Goal: Task Accomplishment & Management: Manage account settings

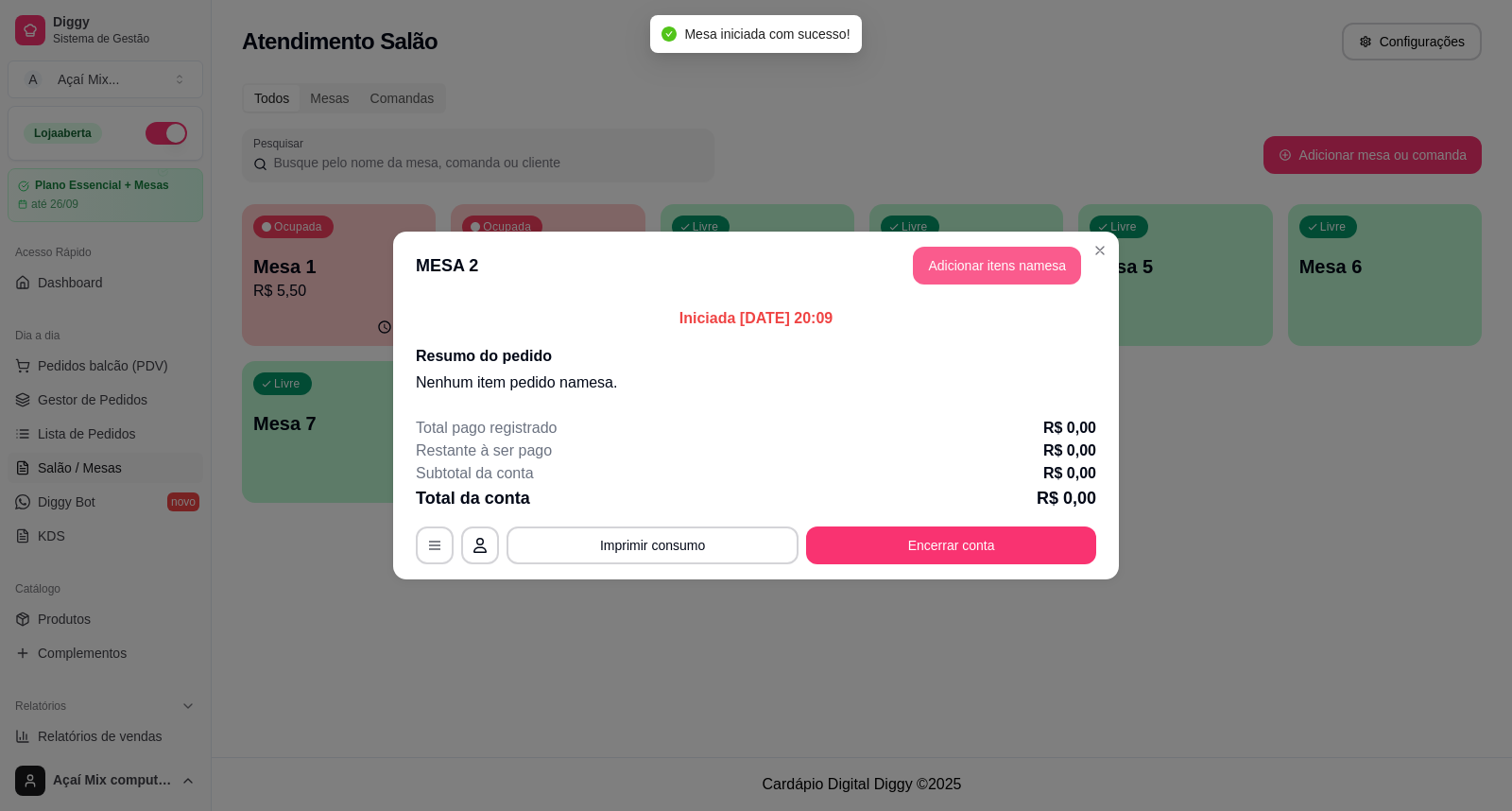
click at [1042, 260] on button "Adicionar itens na mesa" at bounding box center [997, 265] width 168 height 38
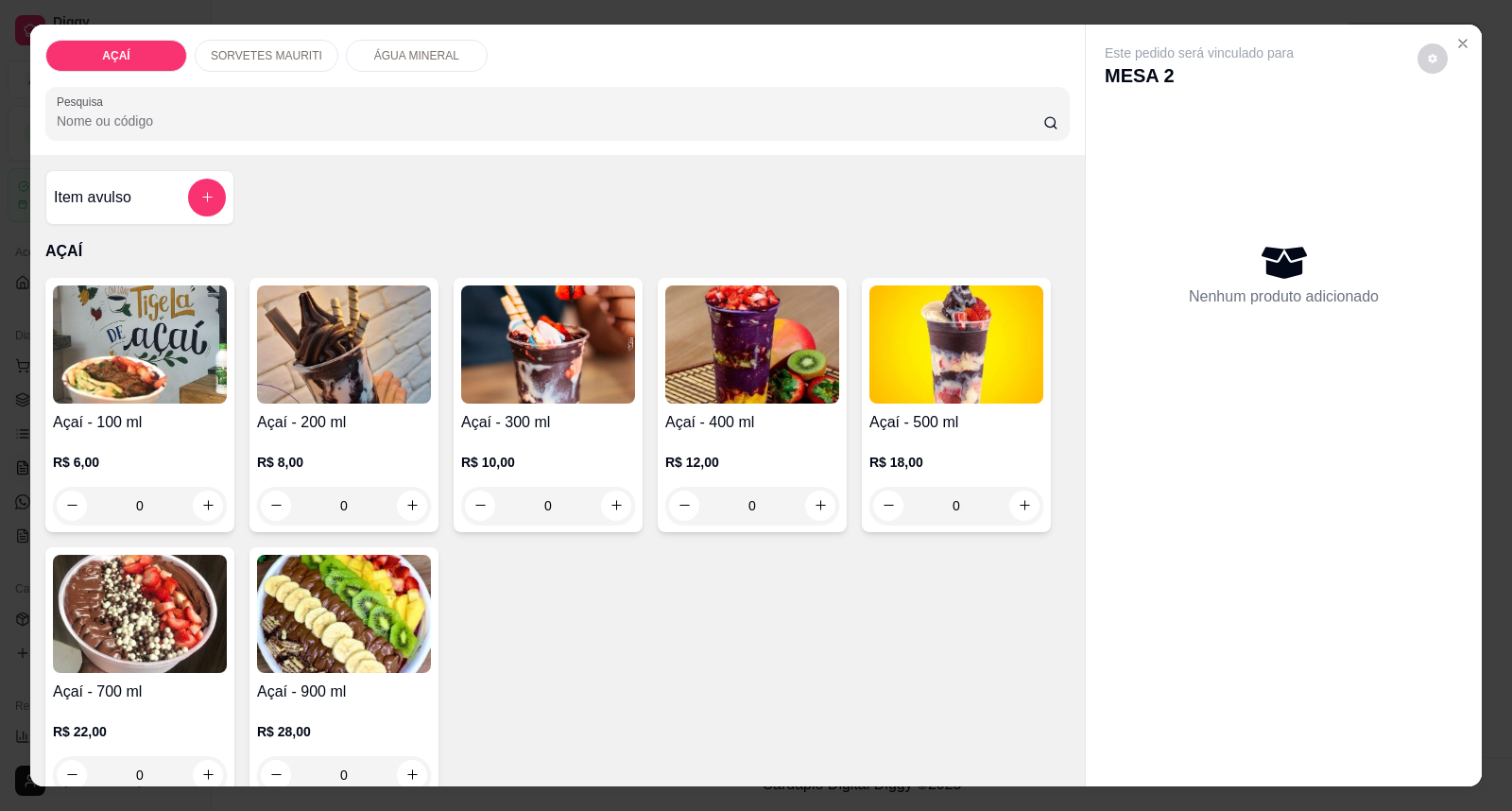
click at [172, 412] on h4 "Açaí - 100 ml" at bounding box center [140, 422] width 174 height 22
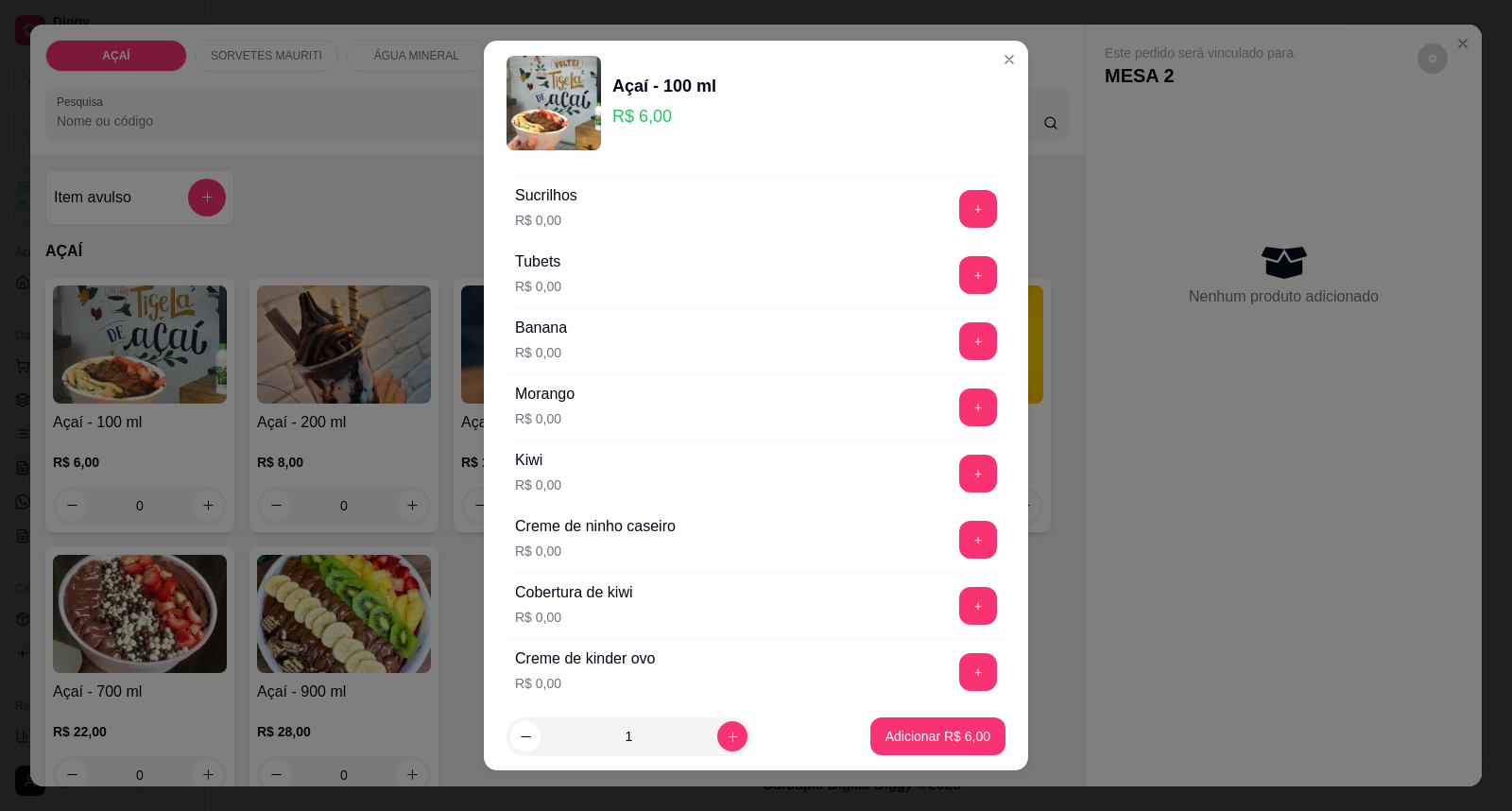
scroll to position [2311, 0]
click at [959, 537] on button "+" at bounding box center [978, 538] width 38 height 38
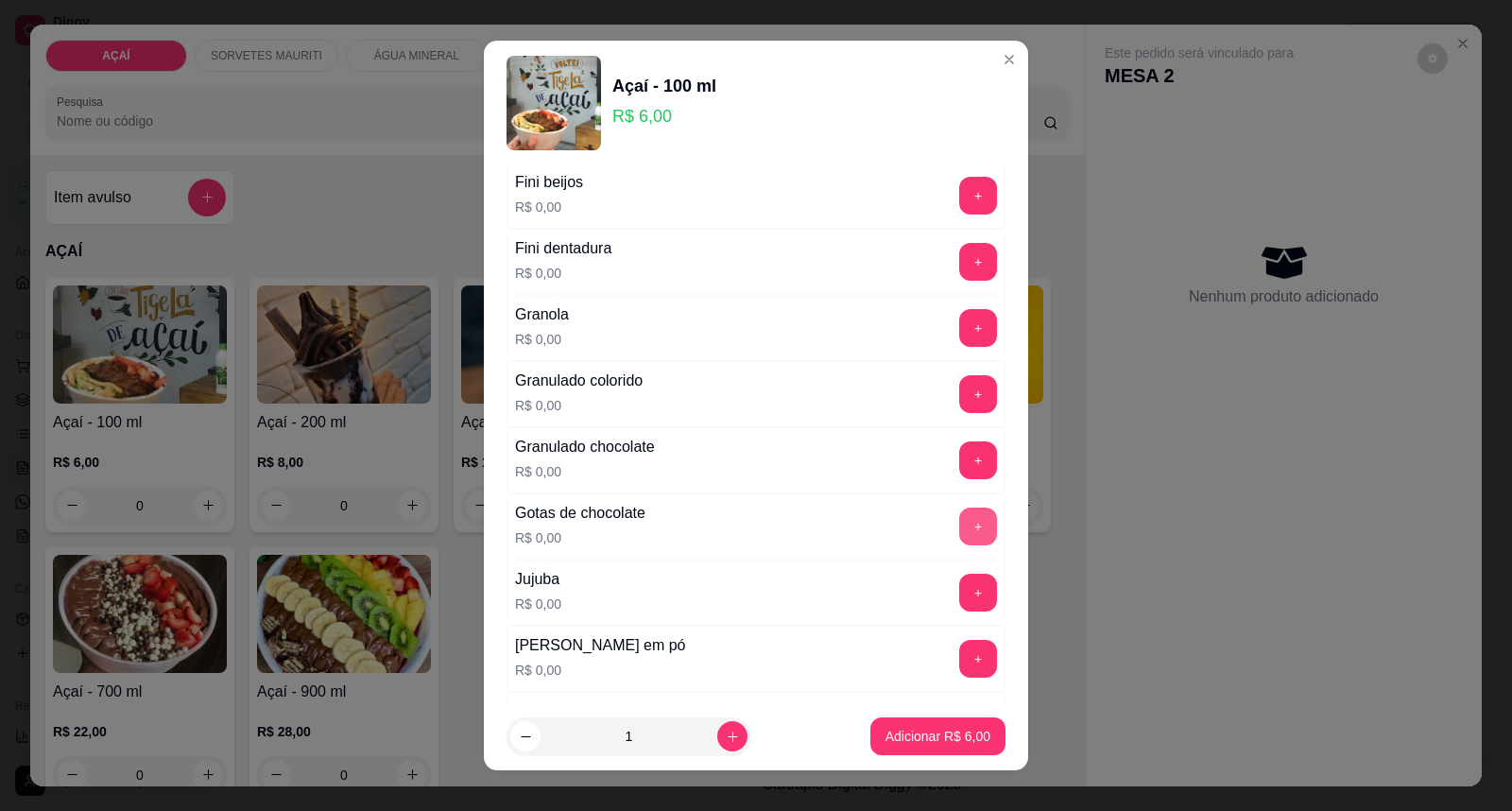
scroll to position [1366, 0]
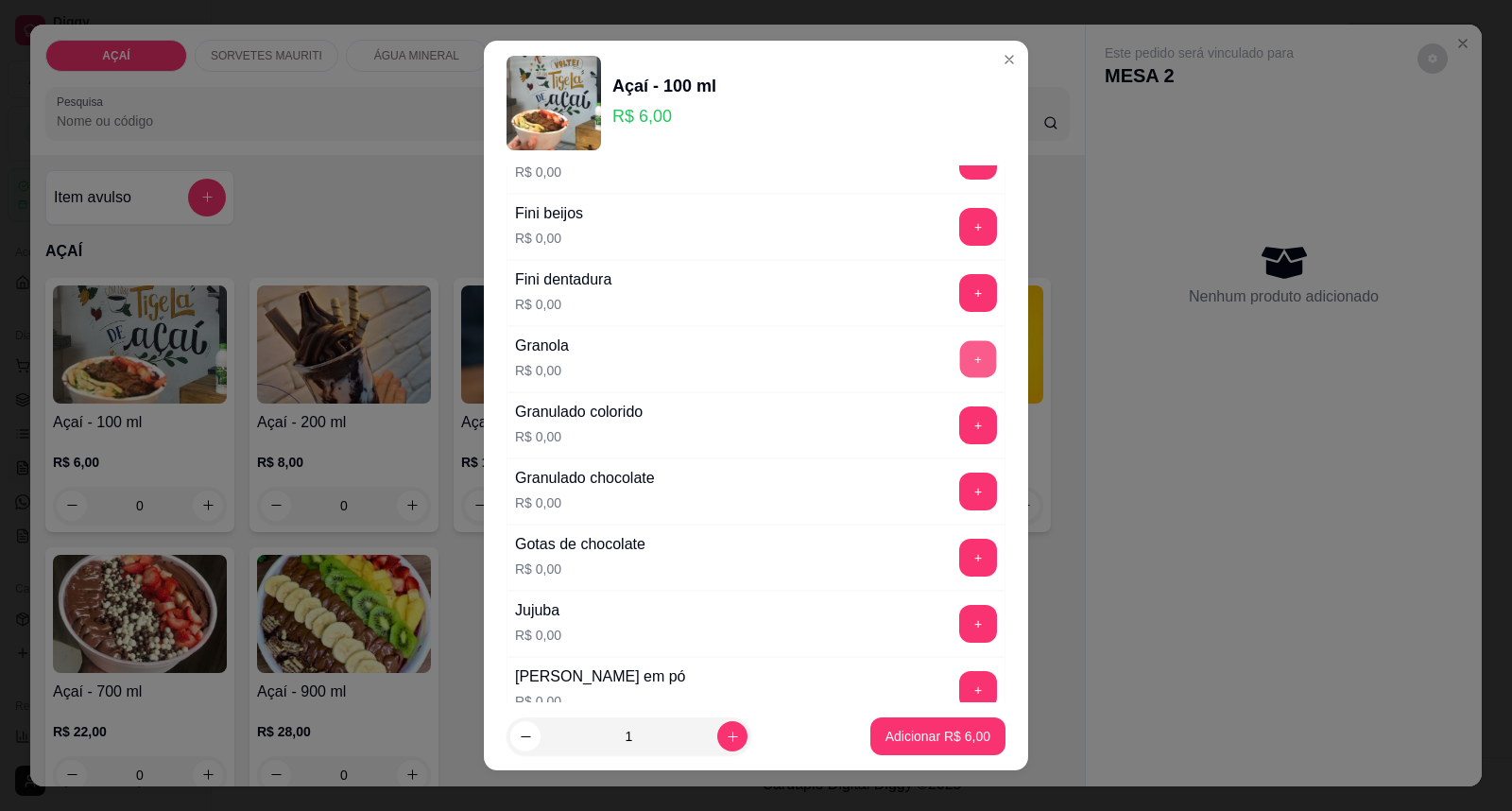
click at [960, 360] on button "+" at bounding box center [979, 360] width 37 height 37
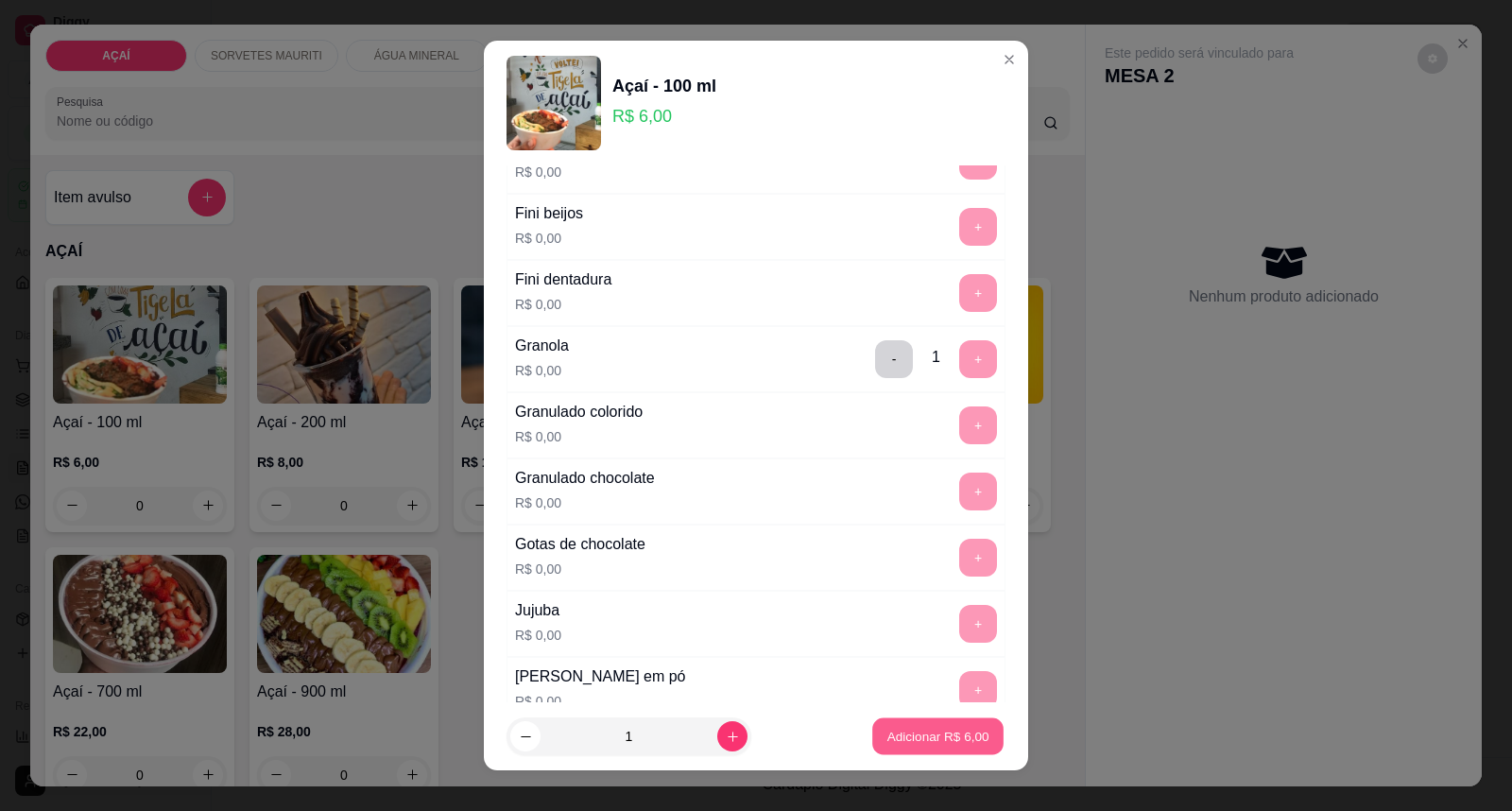
click at [885, 747] on button "Adicionar R$ 6,00" at bounding box center [938, 738] width 131 height 37
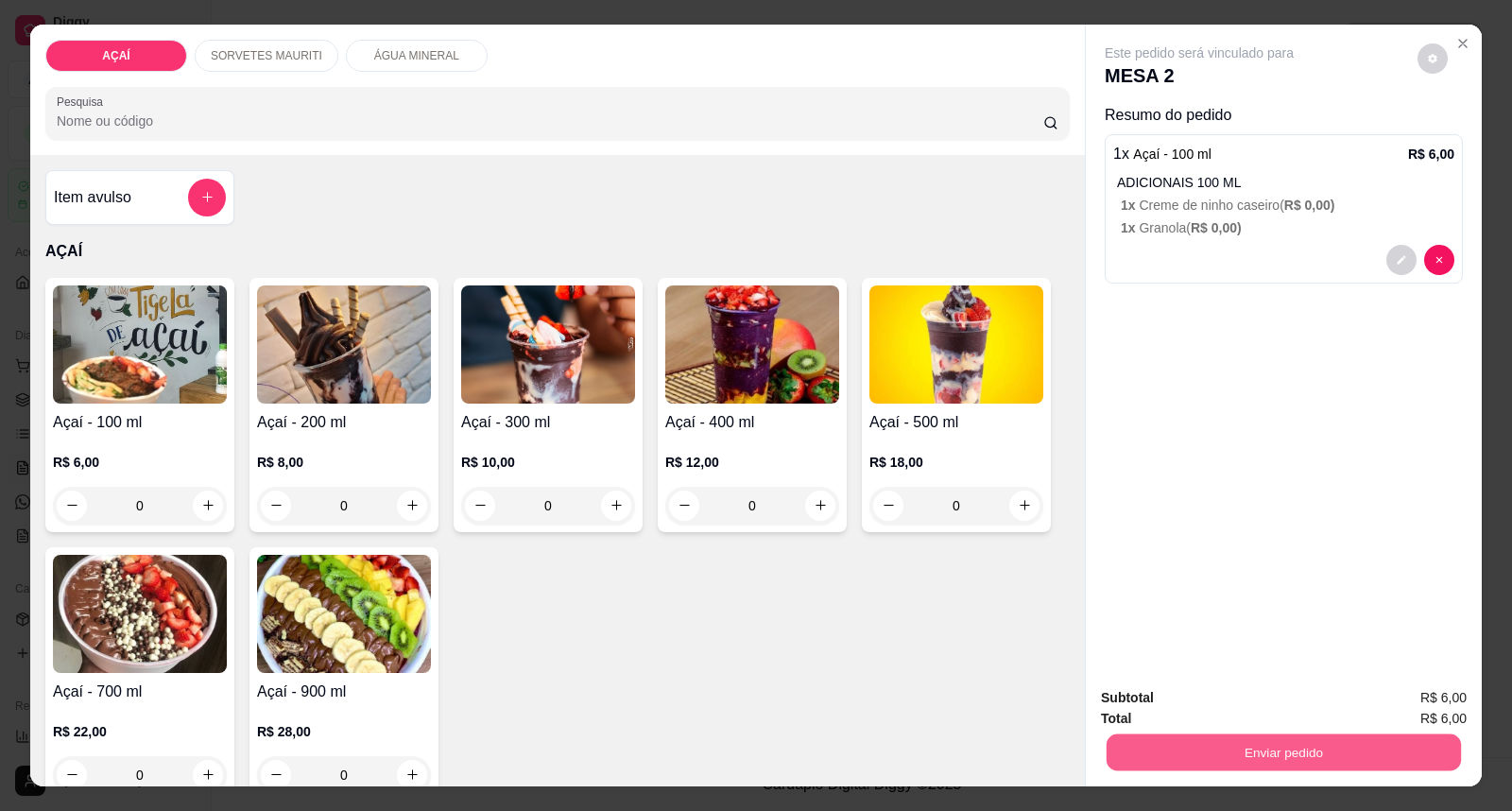
click at [1318, 739] on button "Enviar pedido" at bounding box center [1284, 753] width 355 height 37
click at [1422, 693] on button "Enviar pedido" at bounding box center [1417, 707] width 107 height 36
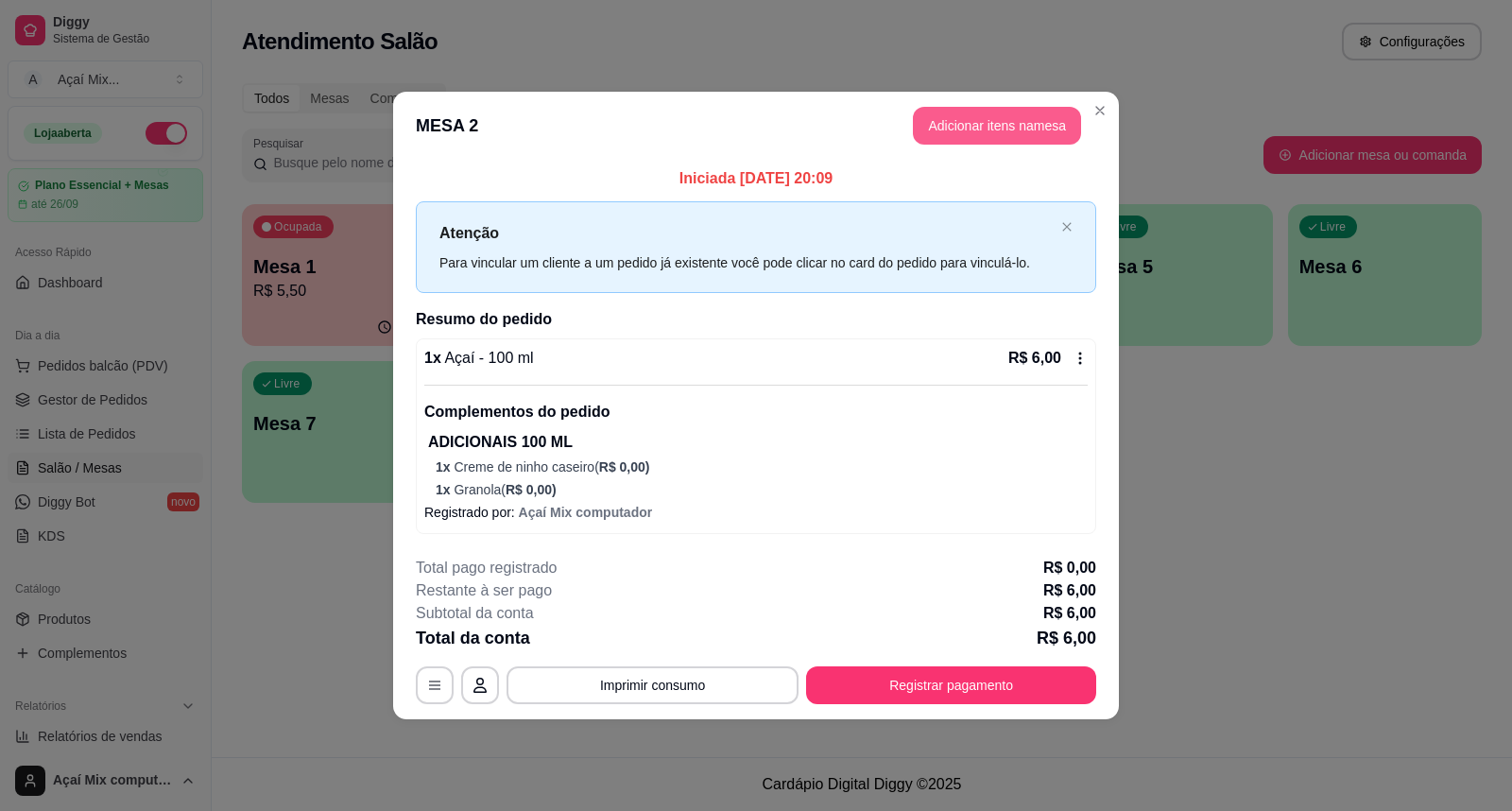
click at [983, 119] on button "Adicionar itens na mesa" at bounding box center [997, 126] width 168 height 38
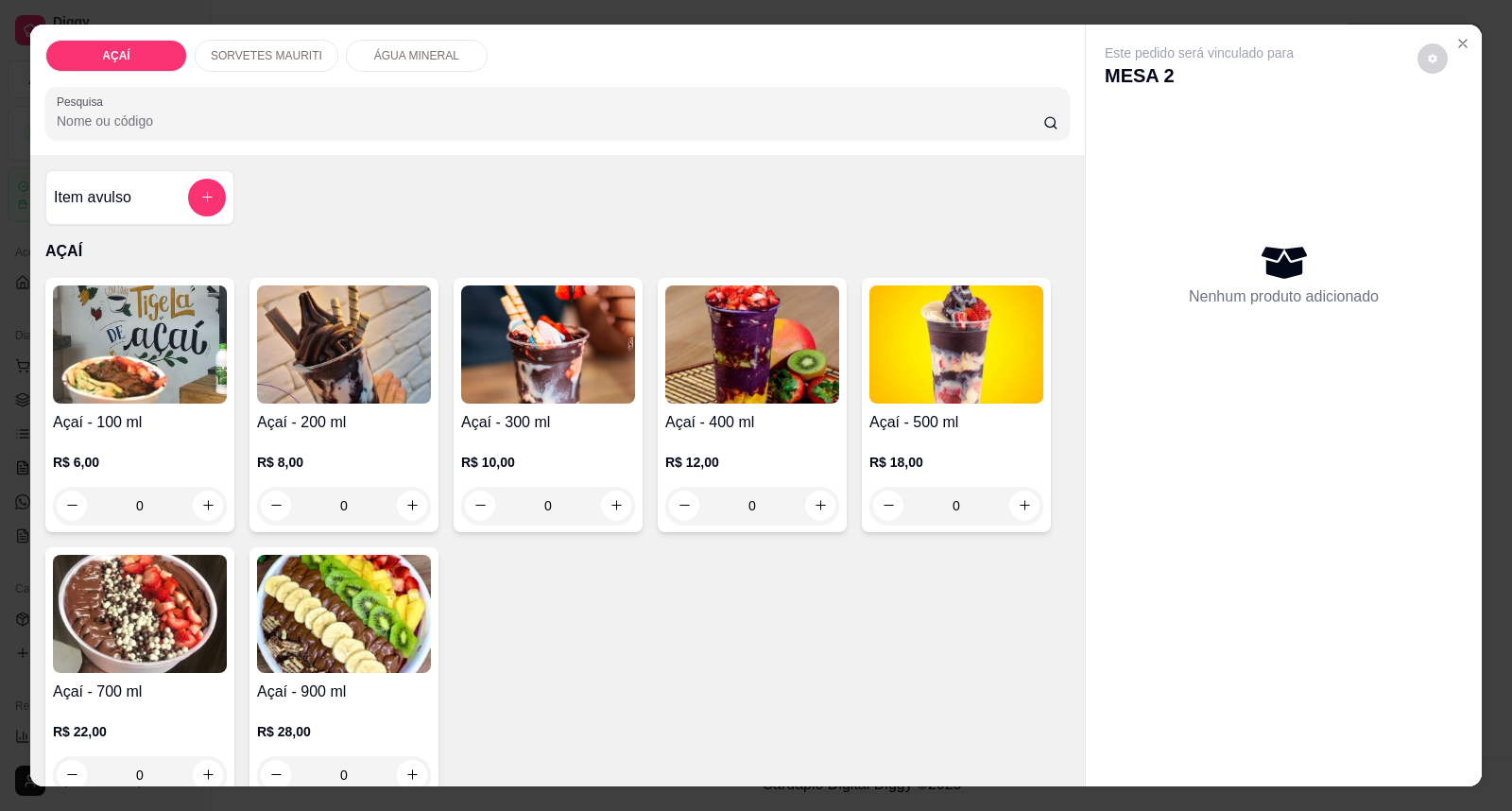
click at [124, 379] on img at bounding box center [140, 344] width 174 height 118
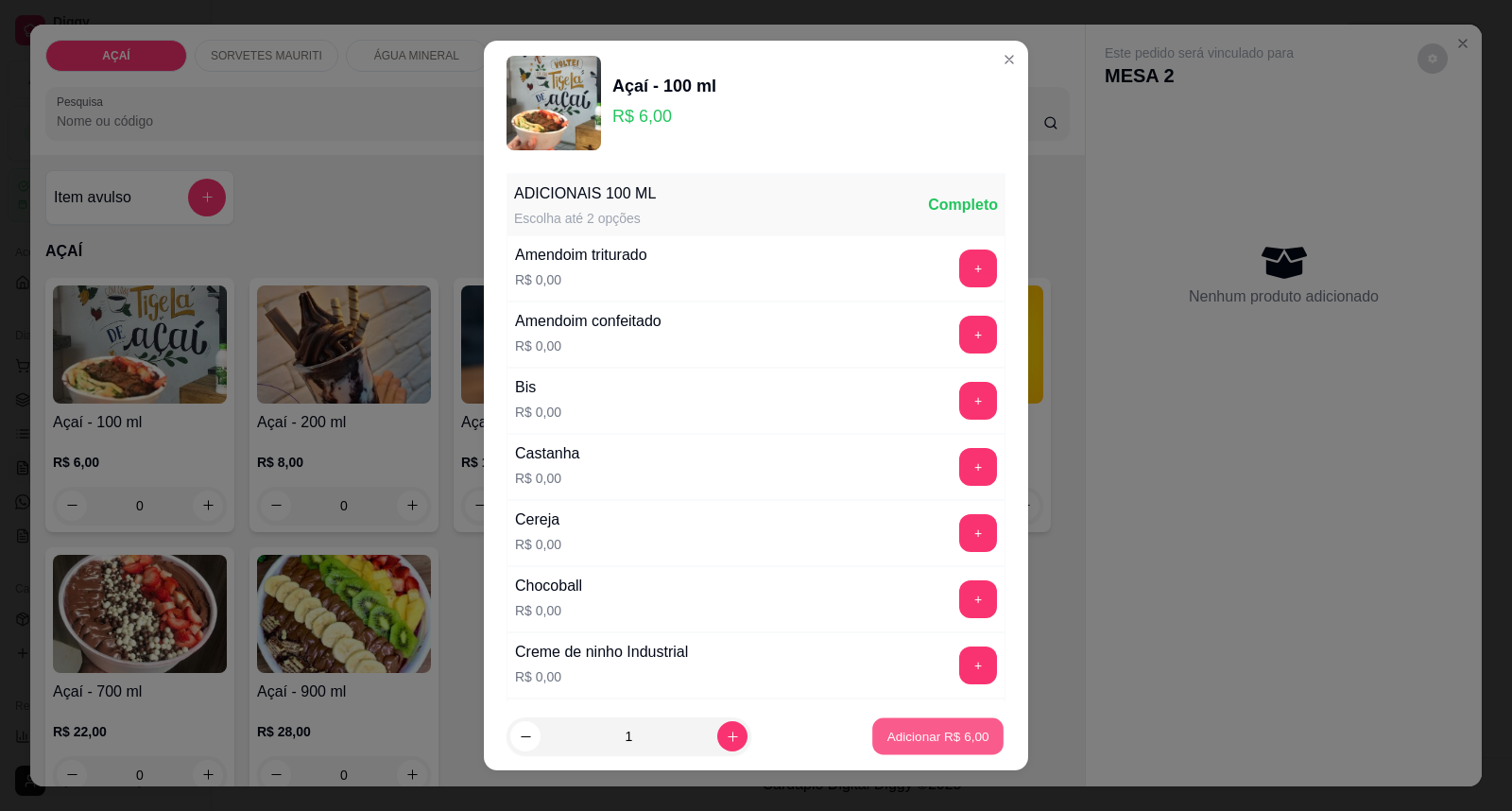
click at [874, 752] on button "Adicionar R$ 6,00" at bounding box center [938, 738] width 131 height 37
type input "1"
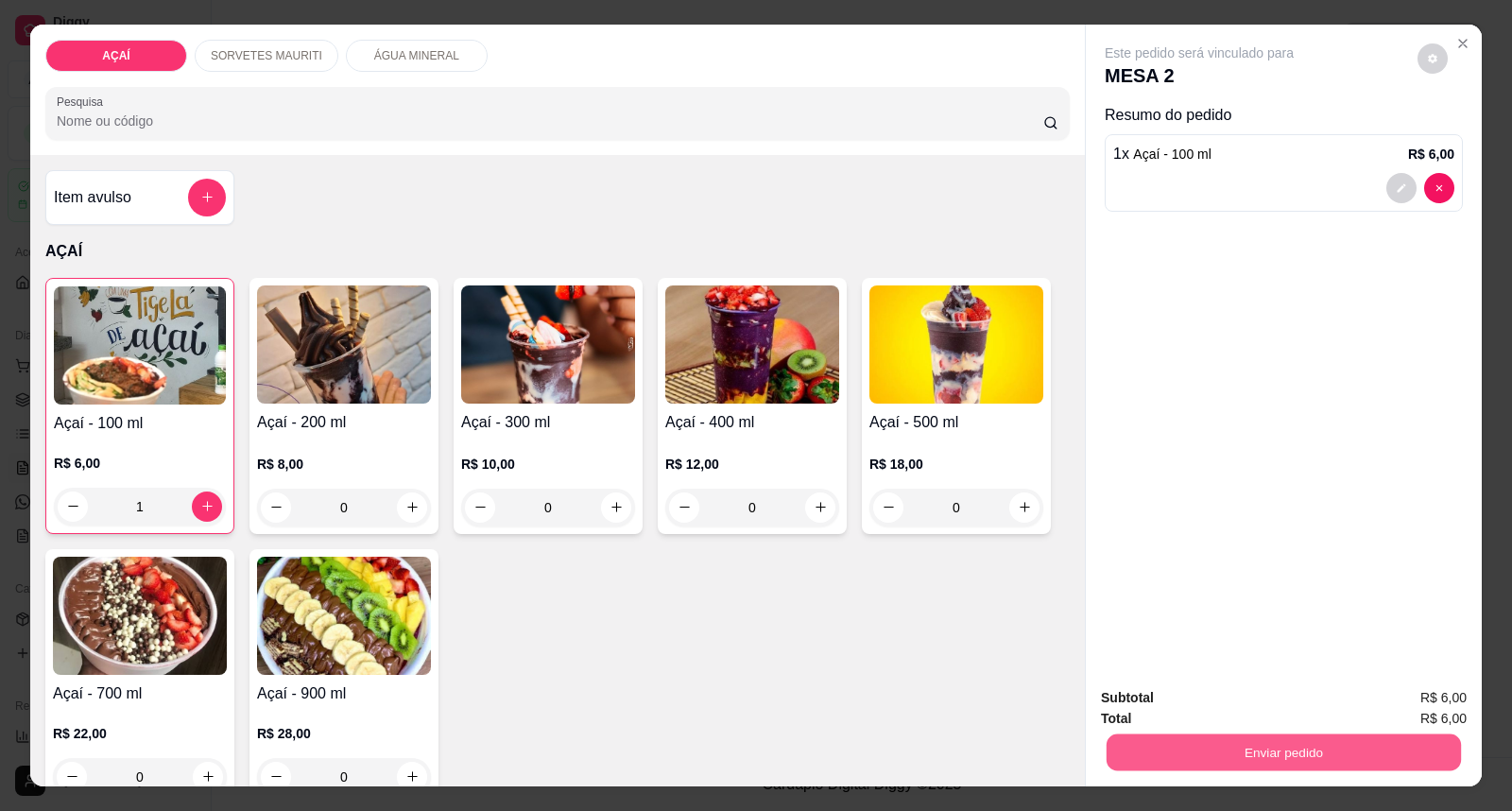
click at [1144, 757] on button "Enviar pedido" at bounding box center [1284, 753] width 355 height 37
click at [1291, 706] on button "Registrar cliente" at bounding box center [1291, 707] width 125 height 36
click at [1301, 743] on button "Enviar pedido" at bounding box center [1284, 753] width 355 height 37
click at [1378, 714] on button "Enviar pedido" at bounding box center [1417, 707] width 104 height 35
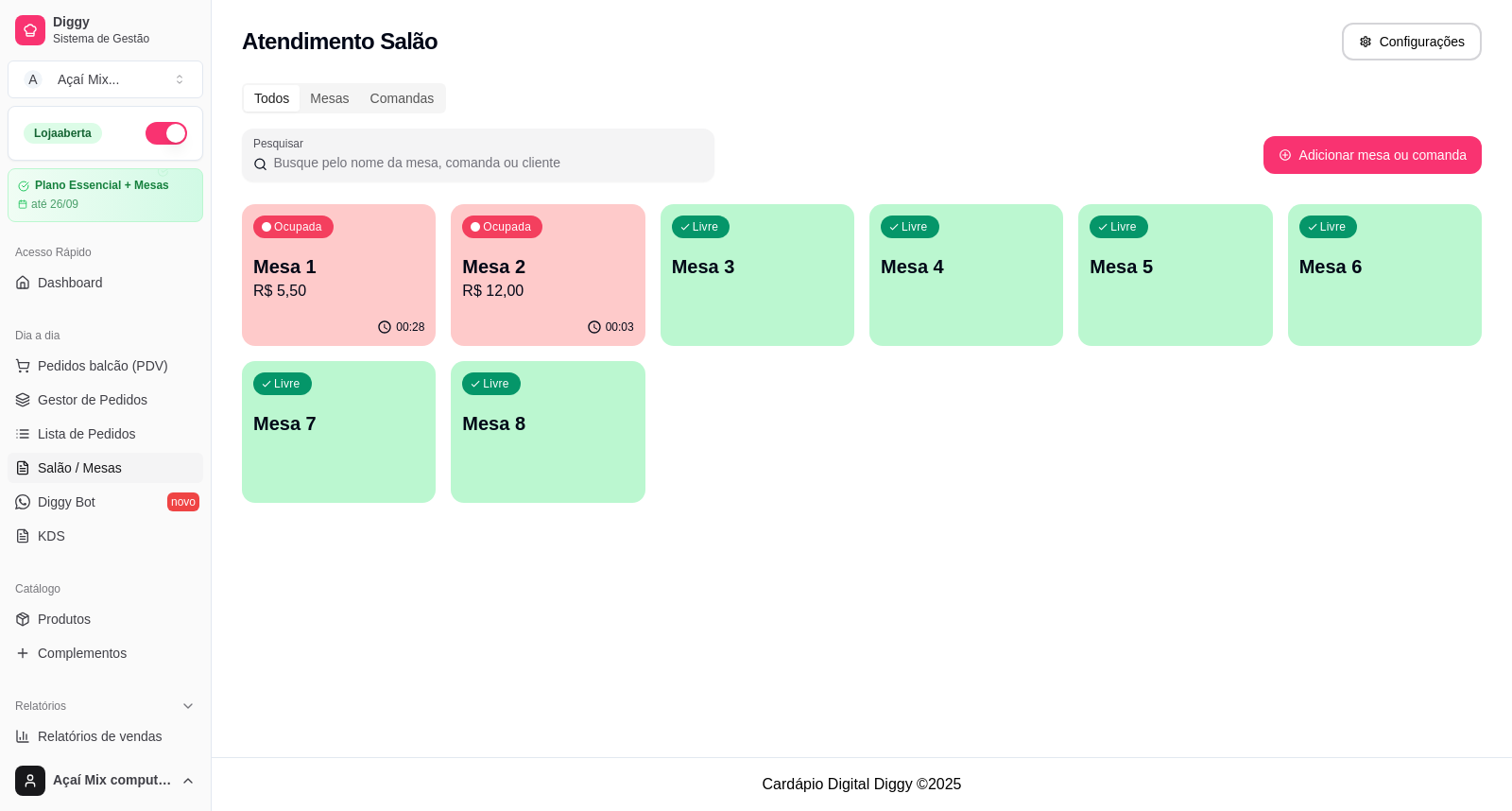
click at [360, 272] on p "Mesa 1" at bounding box center [338, 266] width 171 height 26
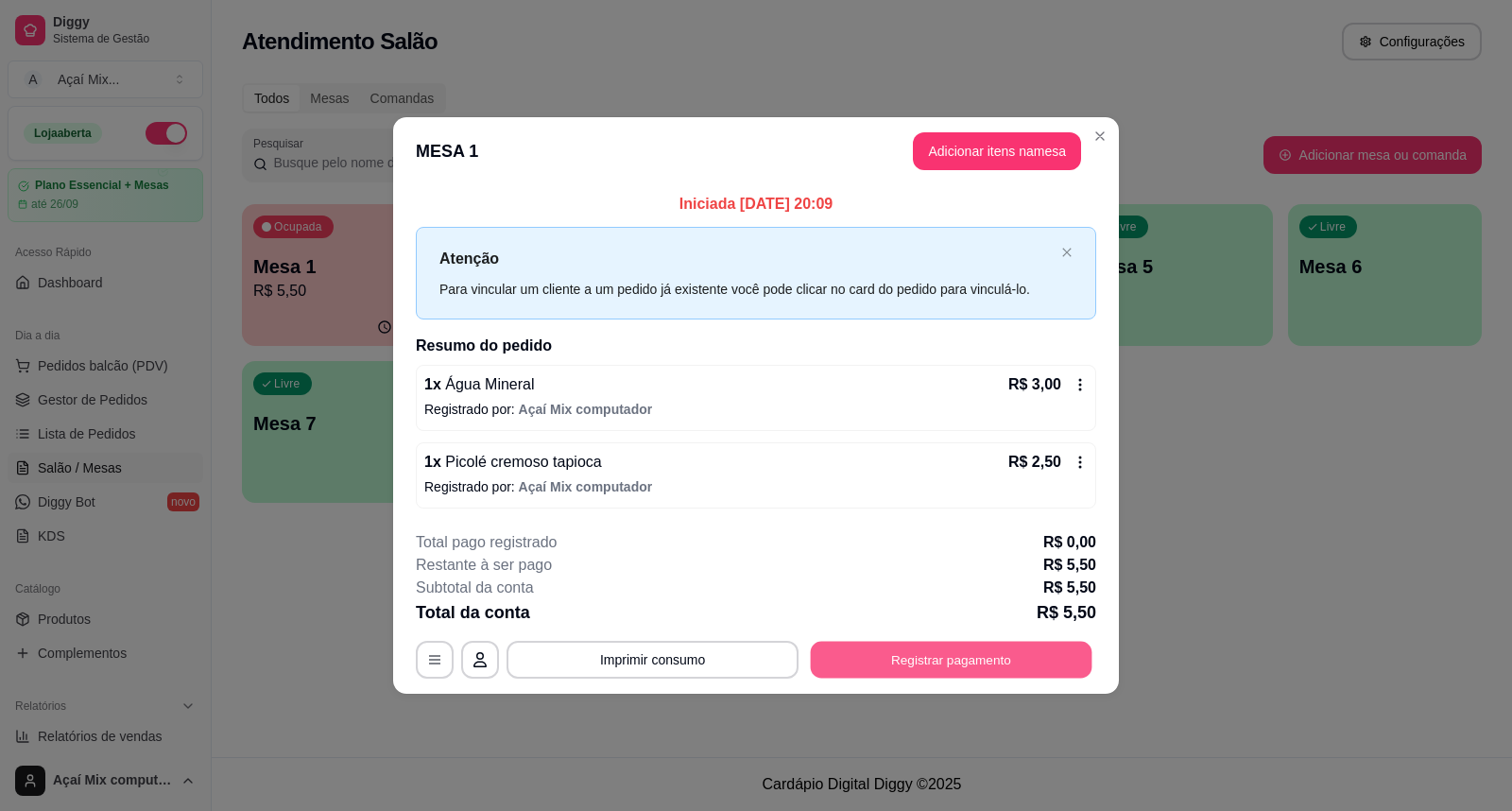
click at [946, 645] on button "Registrar pagamento" at bounding box center [952, 659] width 282 height 37
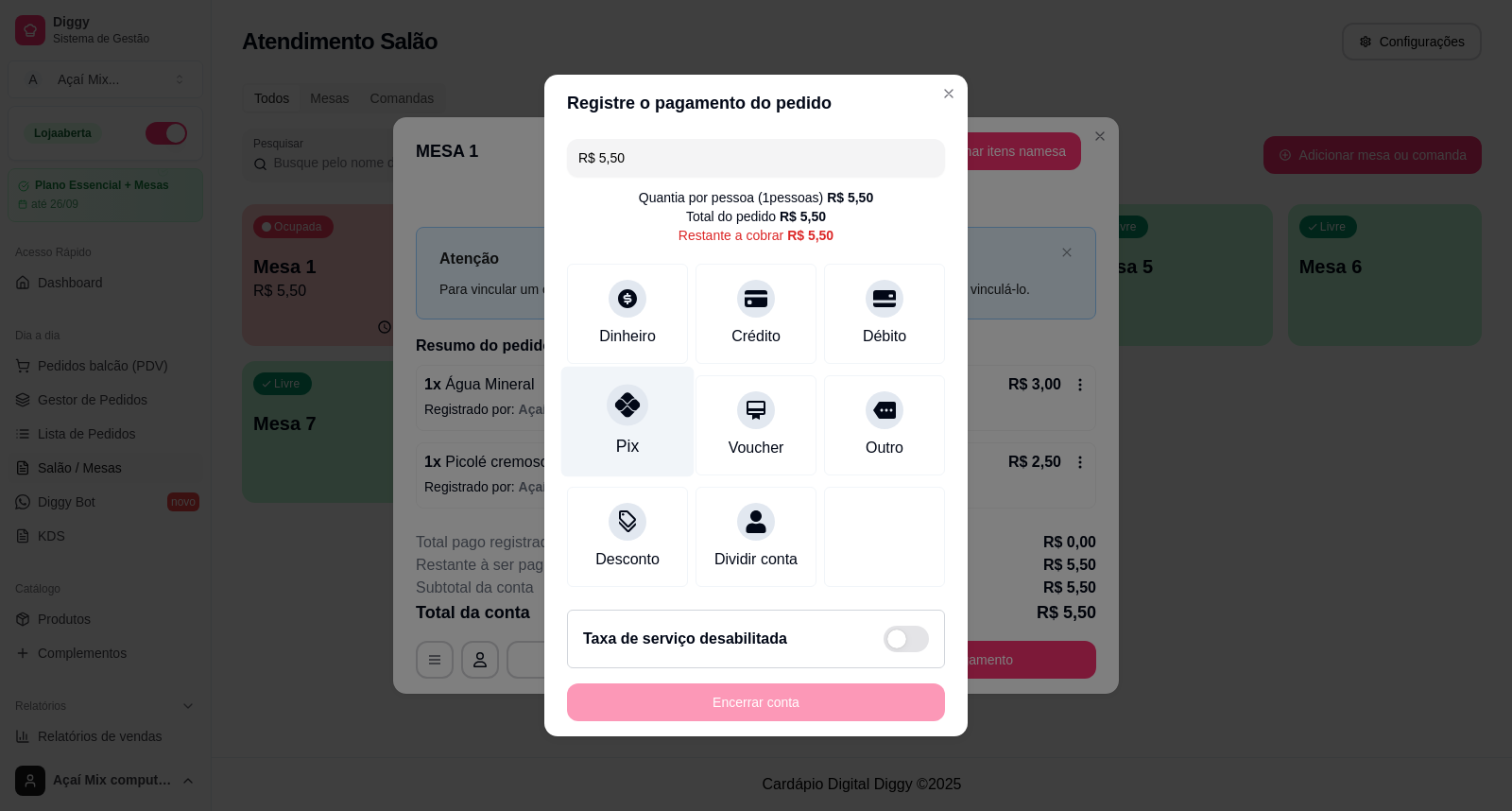
click at [671, 422] on div "Pix" at bounding box center [628, 422] width 133 height 110
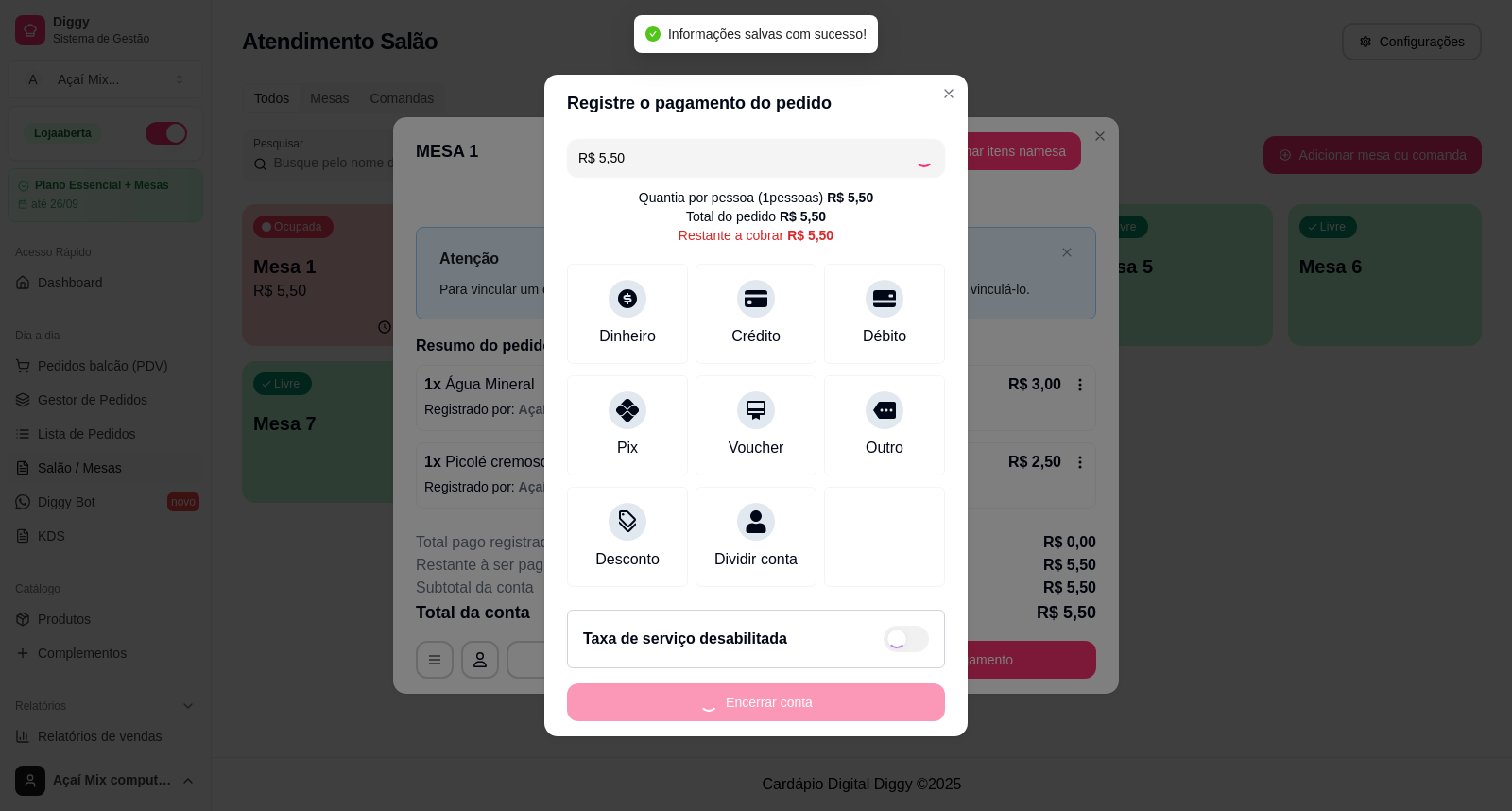
type input "R$ 0,00"
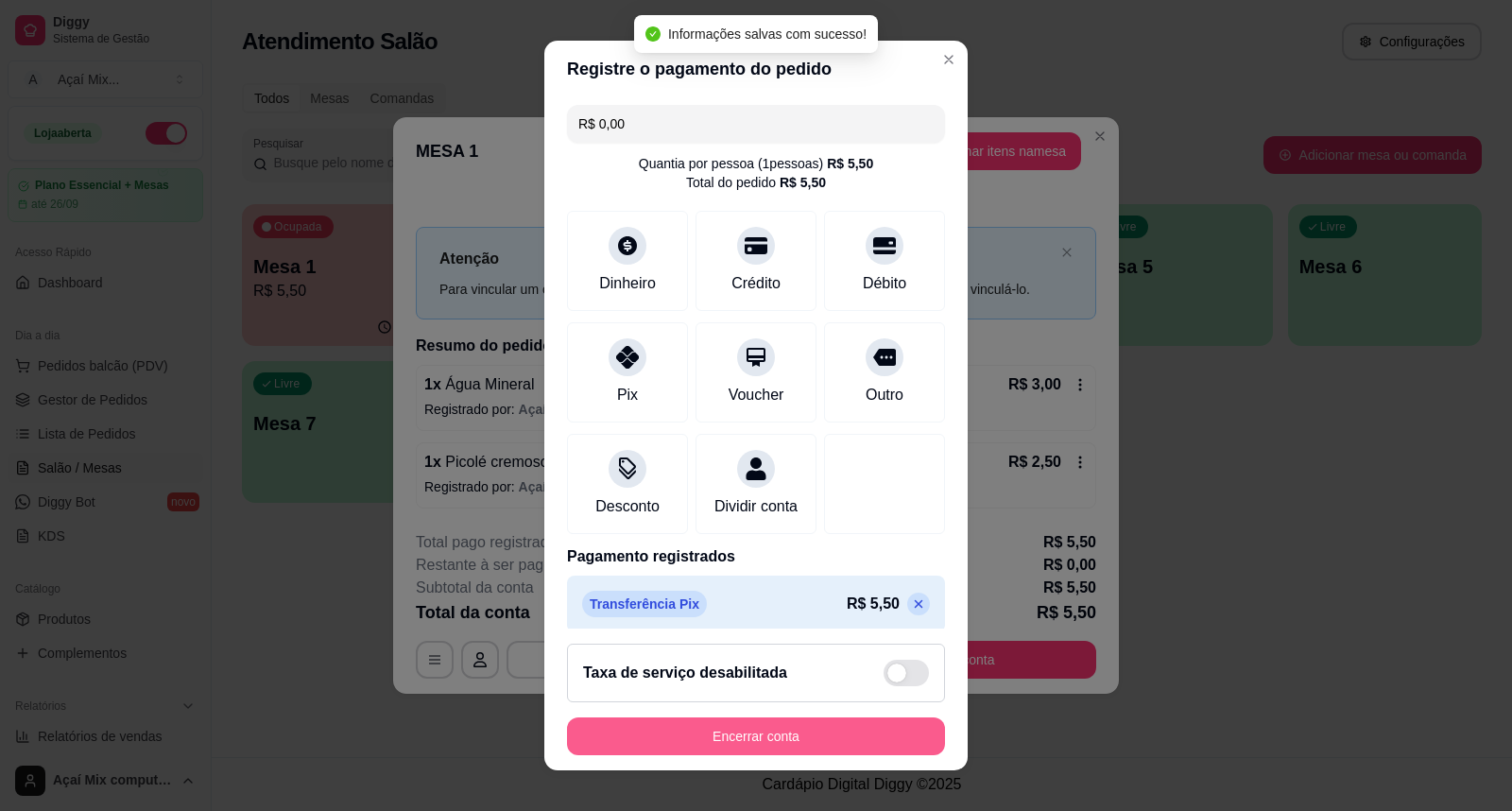
click at [769, 732] on button "Encerrar conta" at bounding box center [756, 737] width 378 height 38
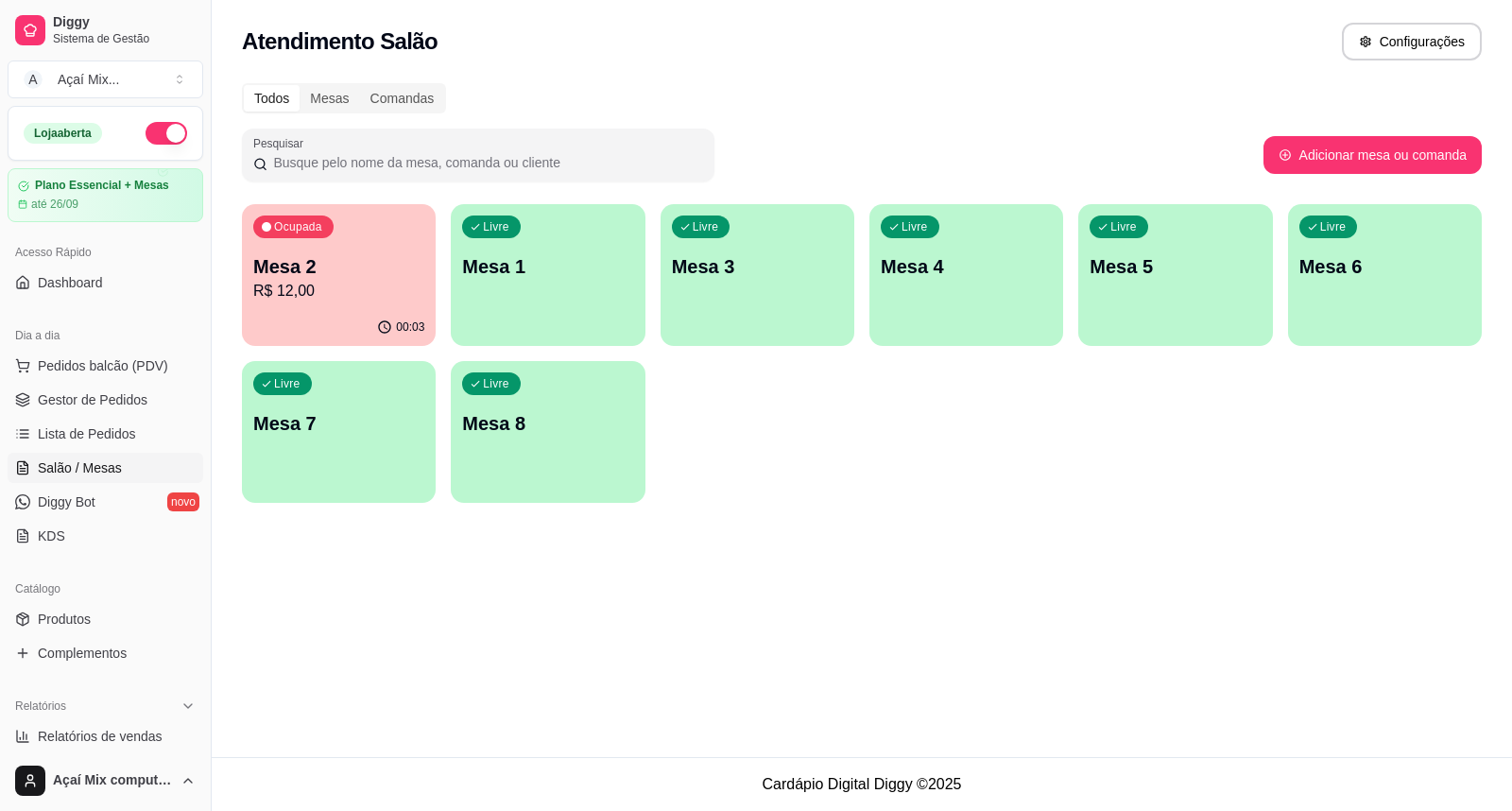
click at [313, 304] on div "Ocupada Mesa 2 R$ 12,00" at bounding box center [338, 256] width 194 height 105
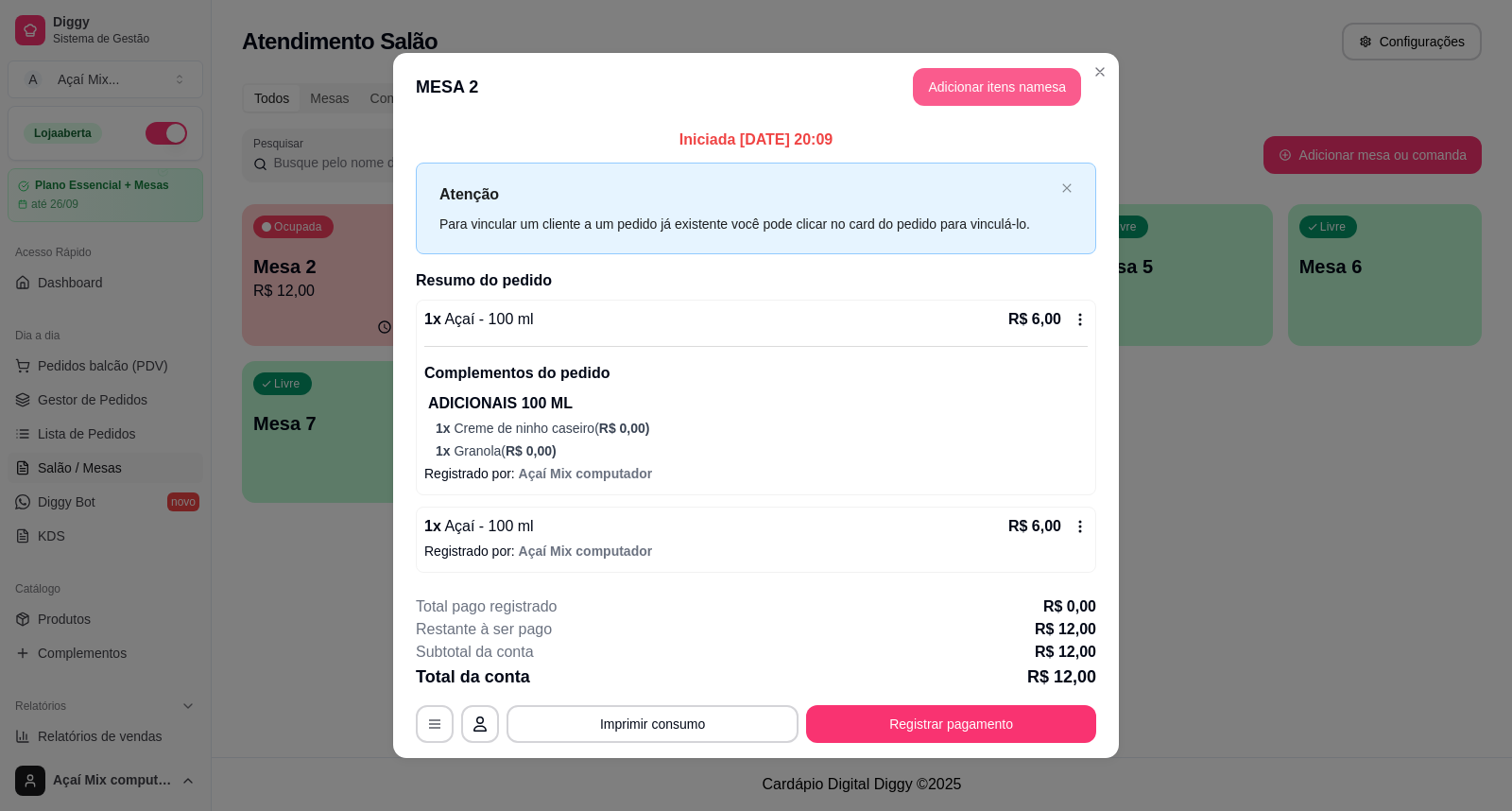
click at [968, 69] on button "Adicionar itens na mesa" at bounding box center [997, 86] width 168 height 38
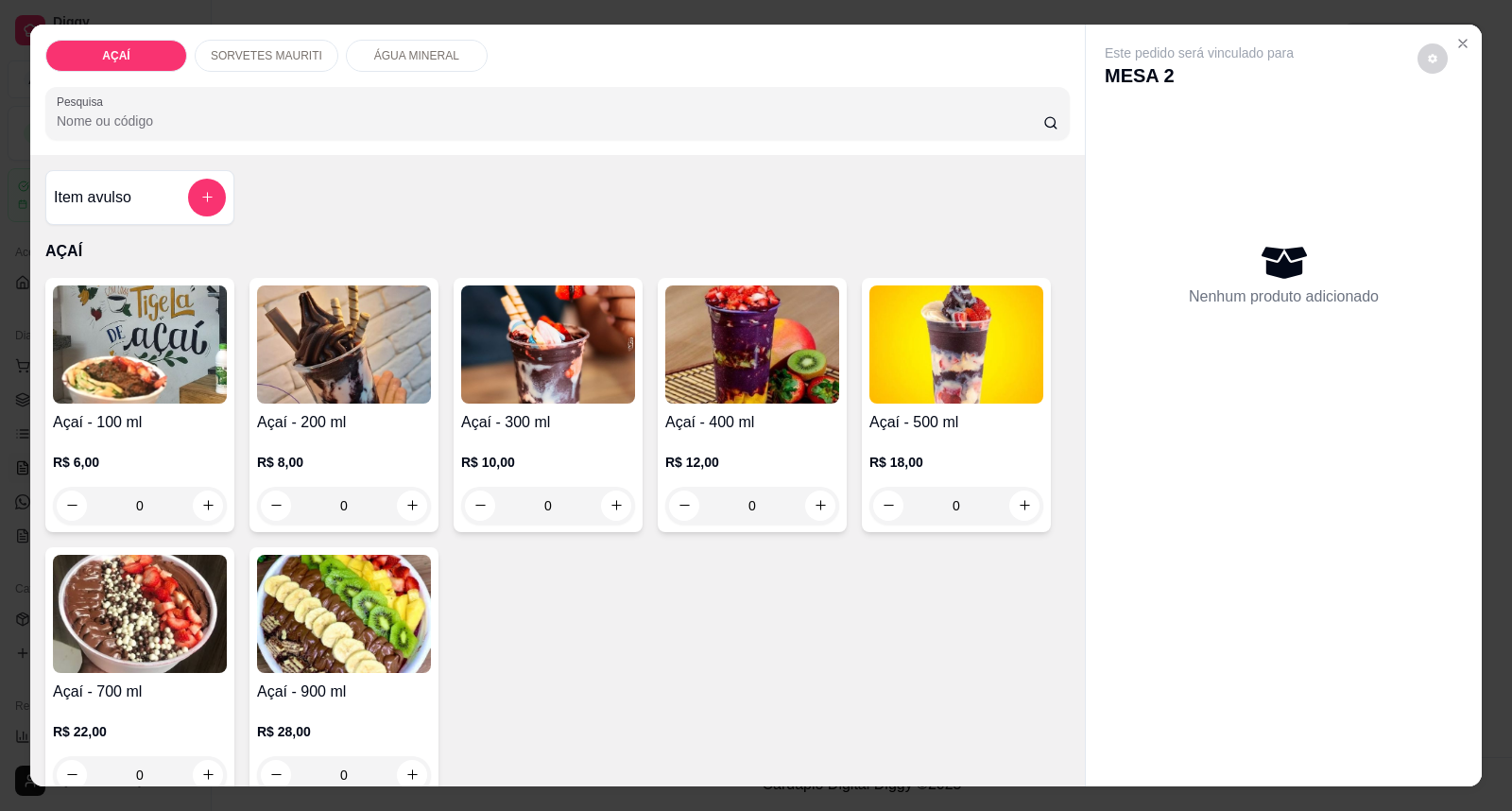
click at [466, 471] on p "R$ 10,00" at bounding box center [548, 463] width 174 height 19
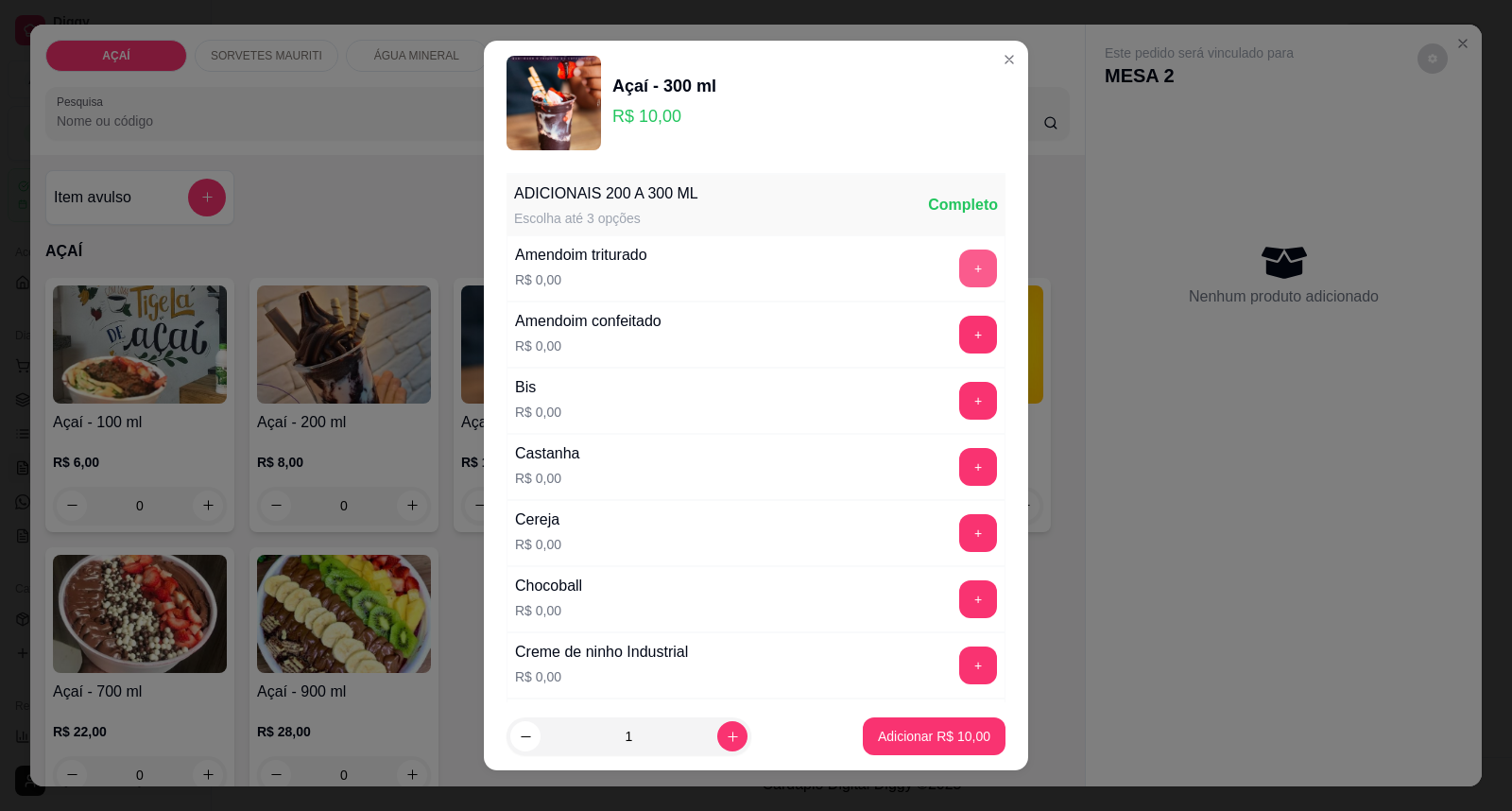
click at [959, 282] on button "+" at bounding box center [978, 268] width 38 height 38
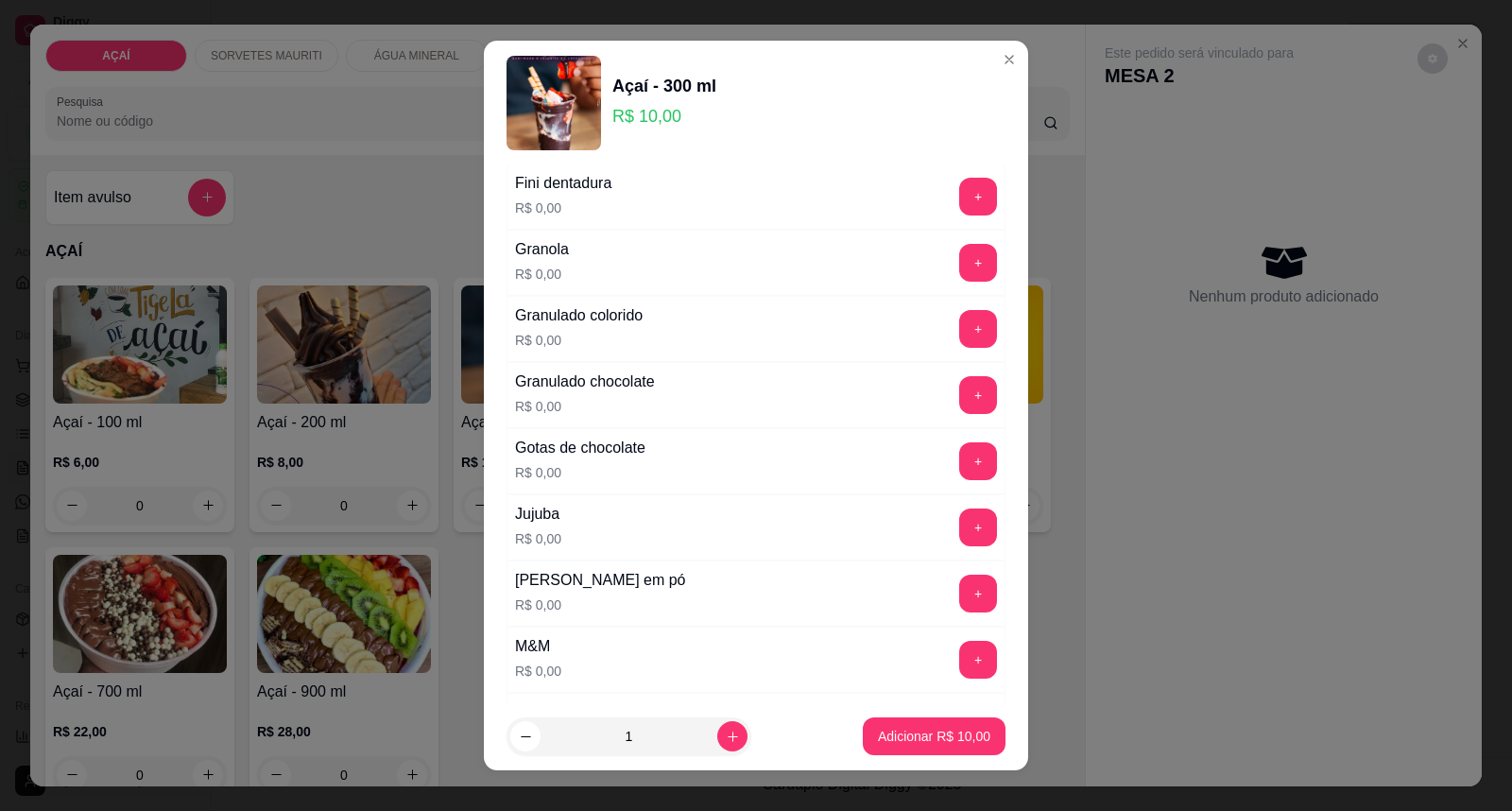
scroll to position [1576, 0]
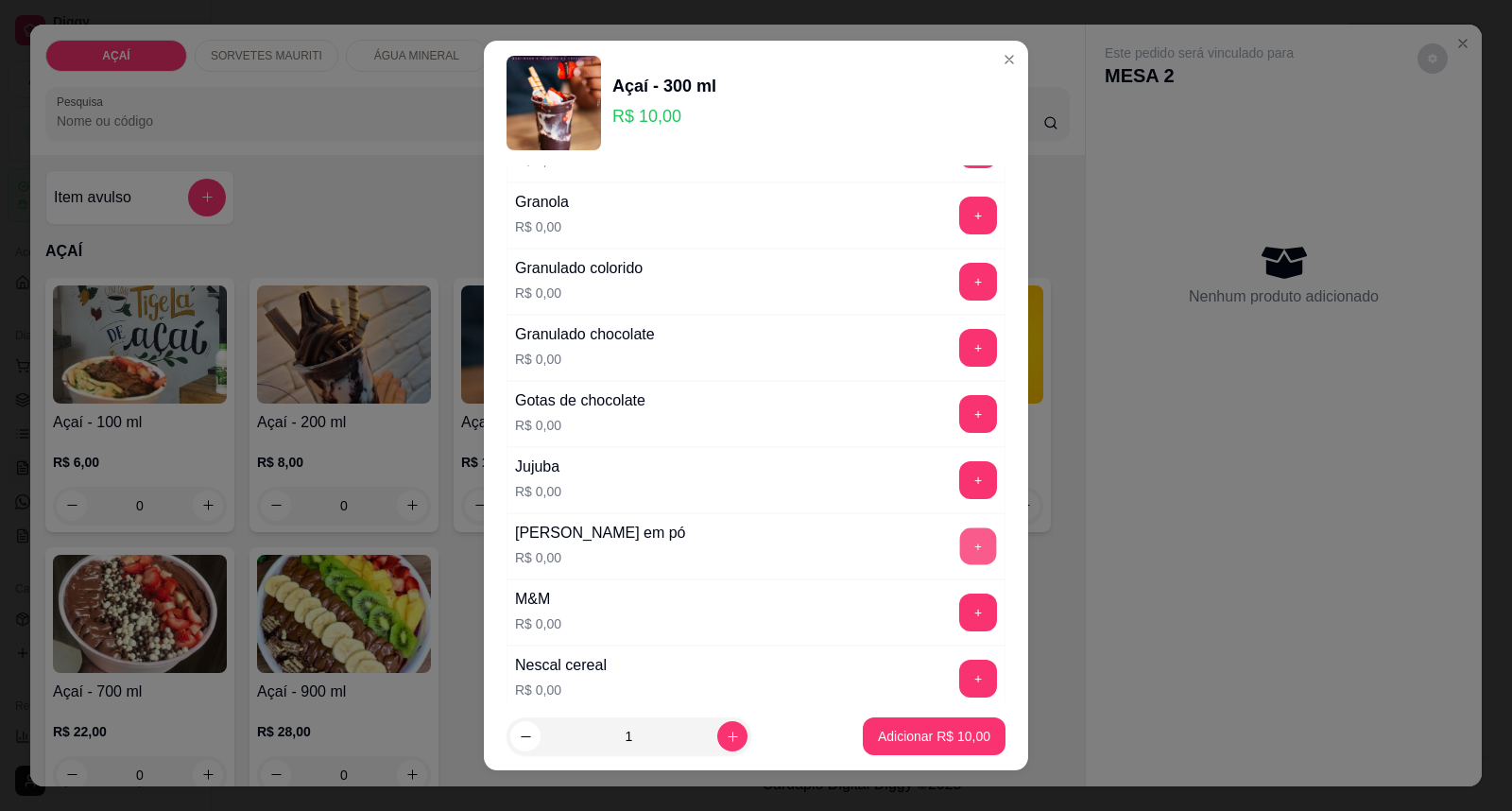
click at [960, 545] on button "+" at bounding box center [979, 547] width 37 height 37
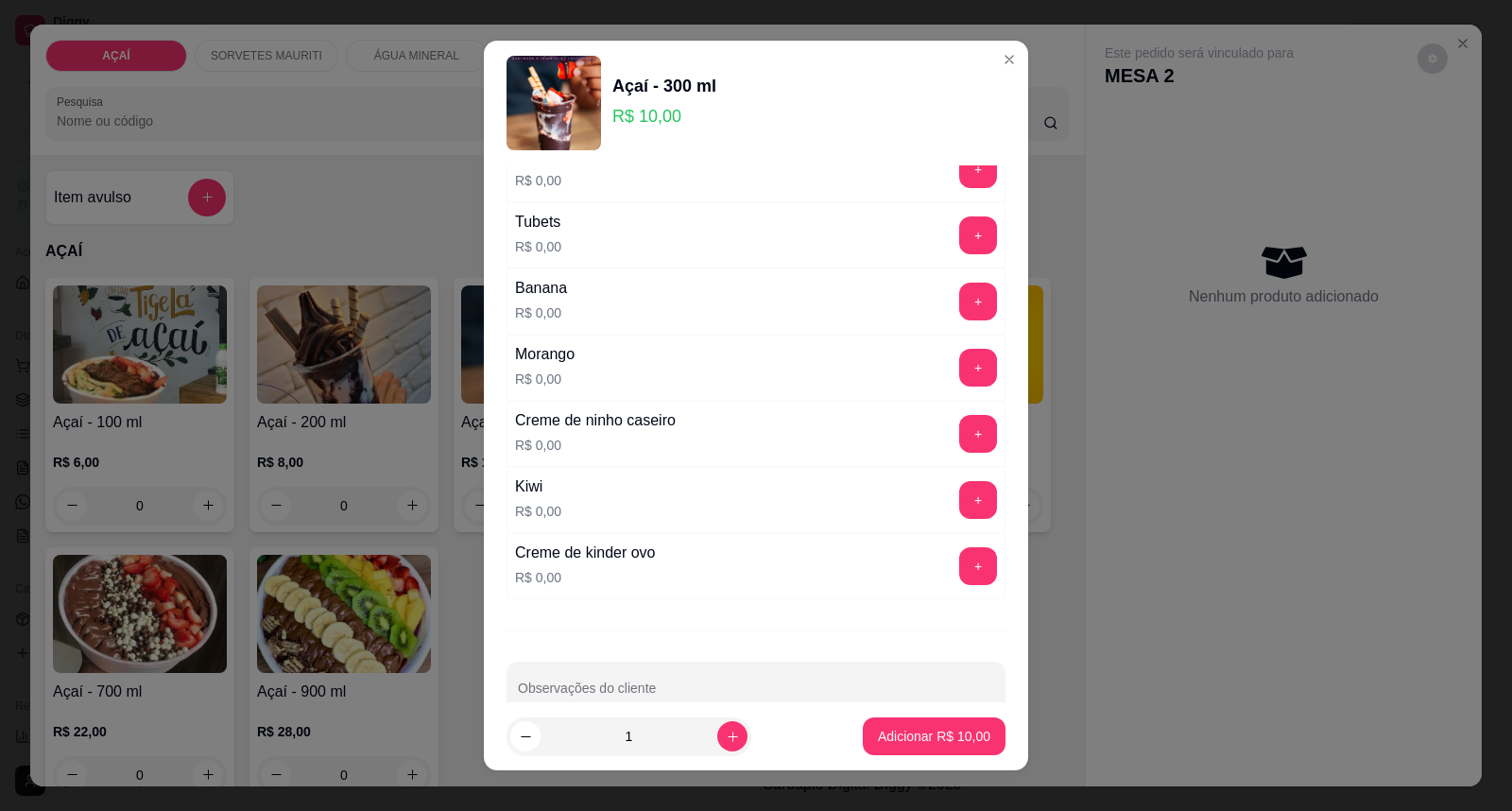
scroll to position [2462, 0]
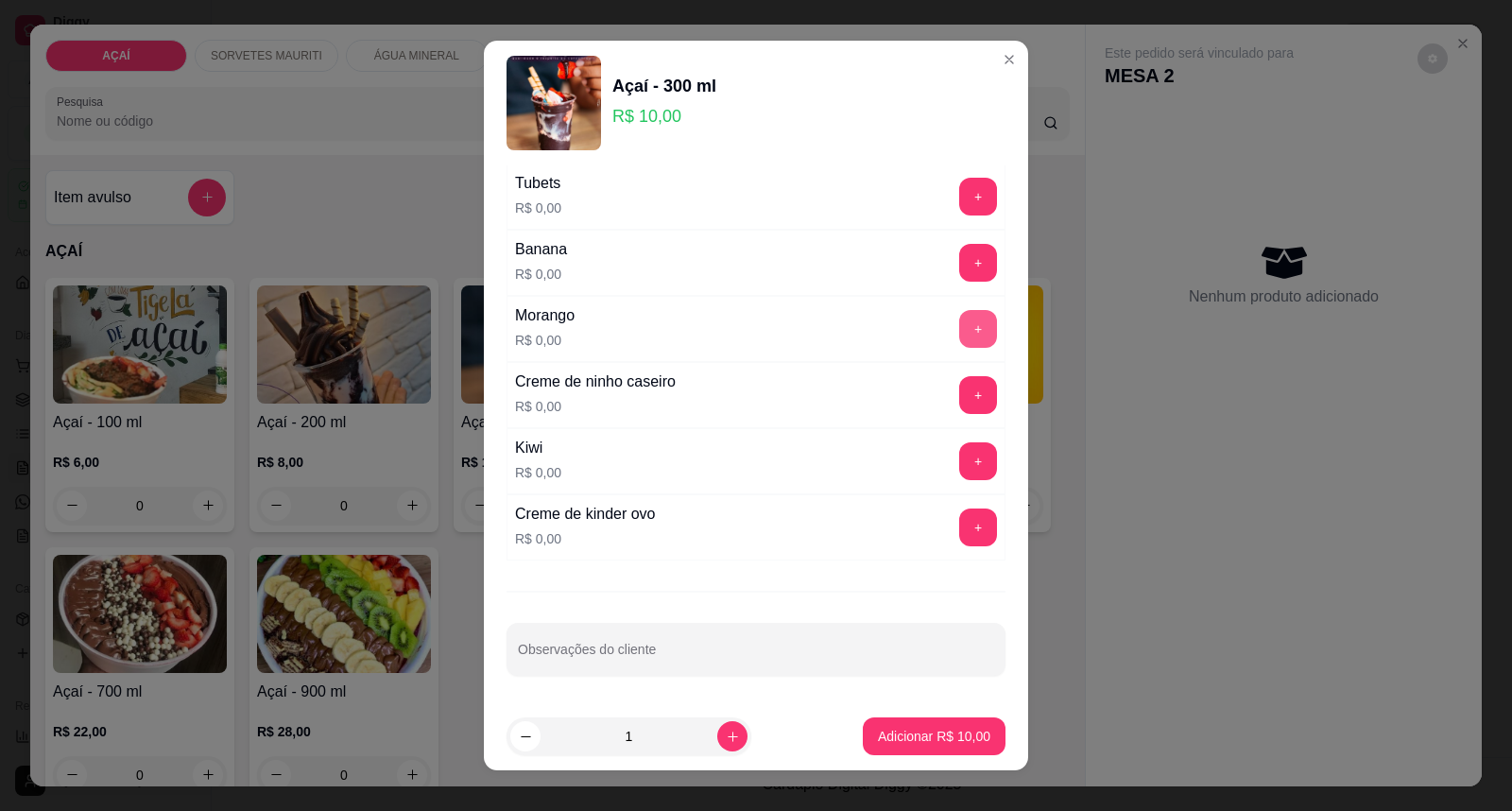
click at [959, 324] on button "+" at bounding box center [978, 329] width 38 height 38
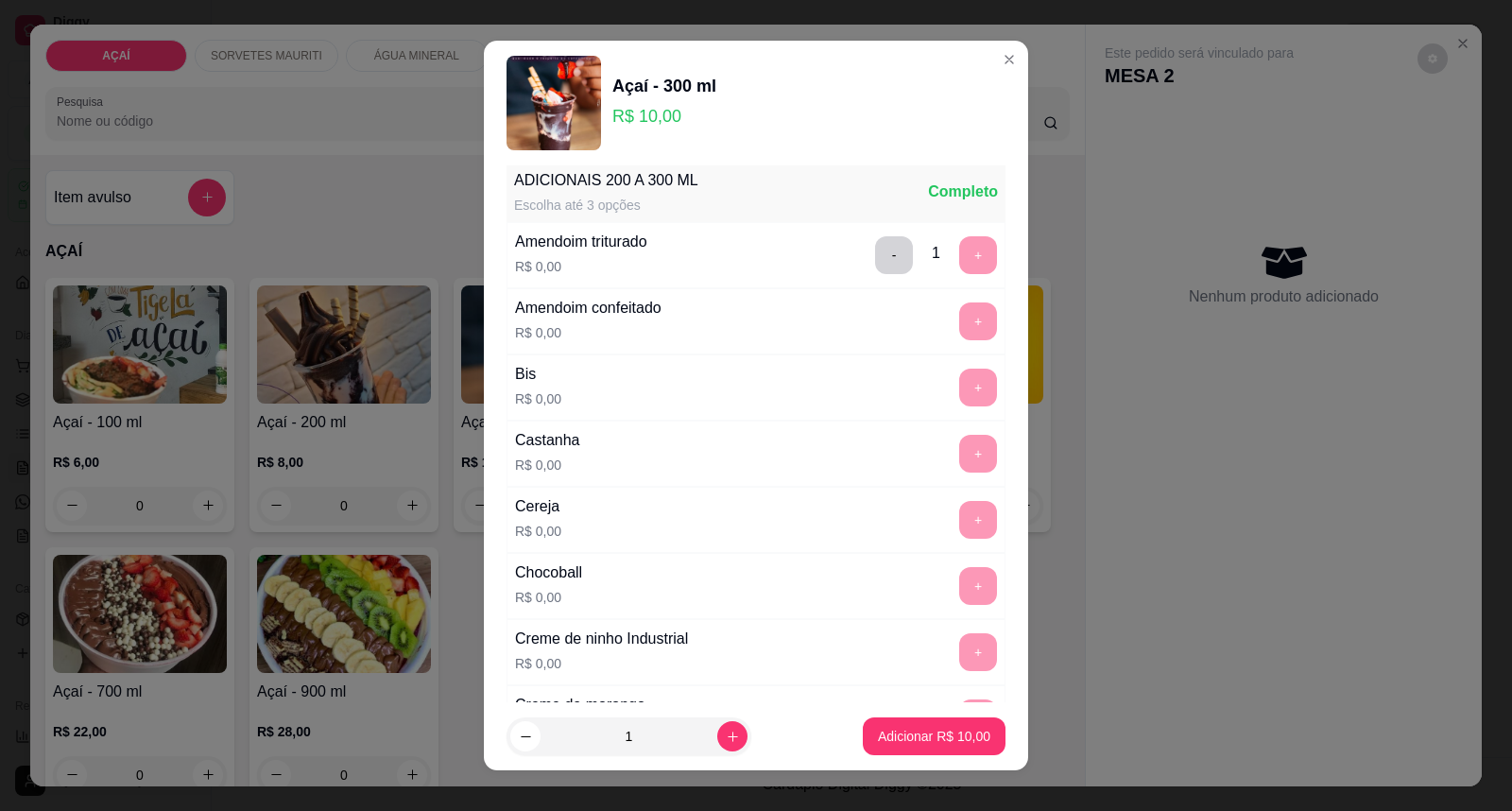
scroll to position [0, 0]
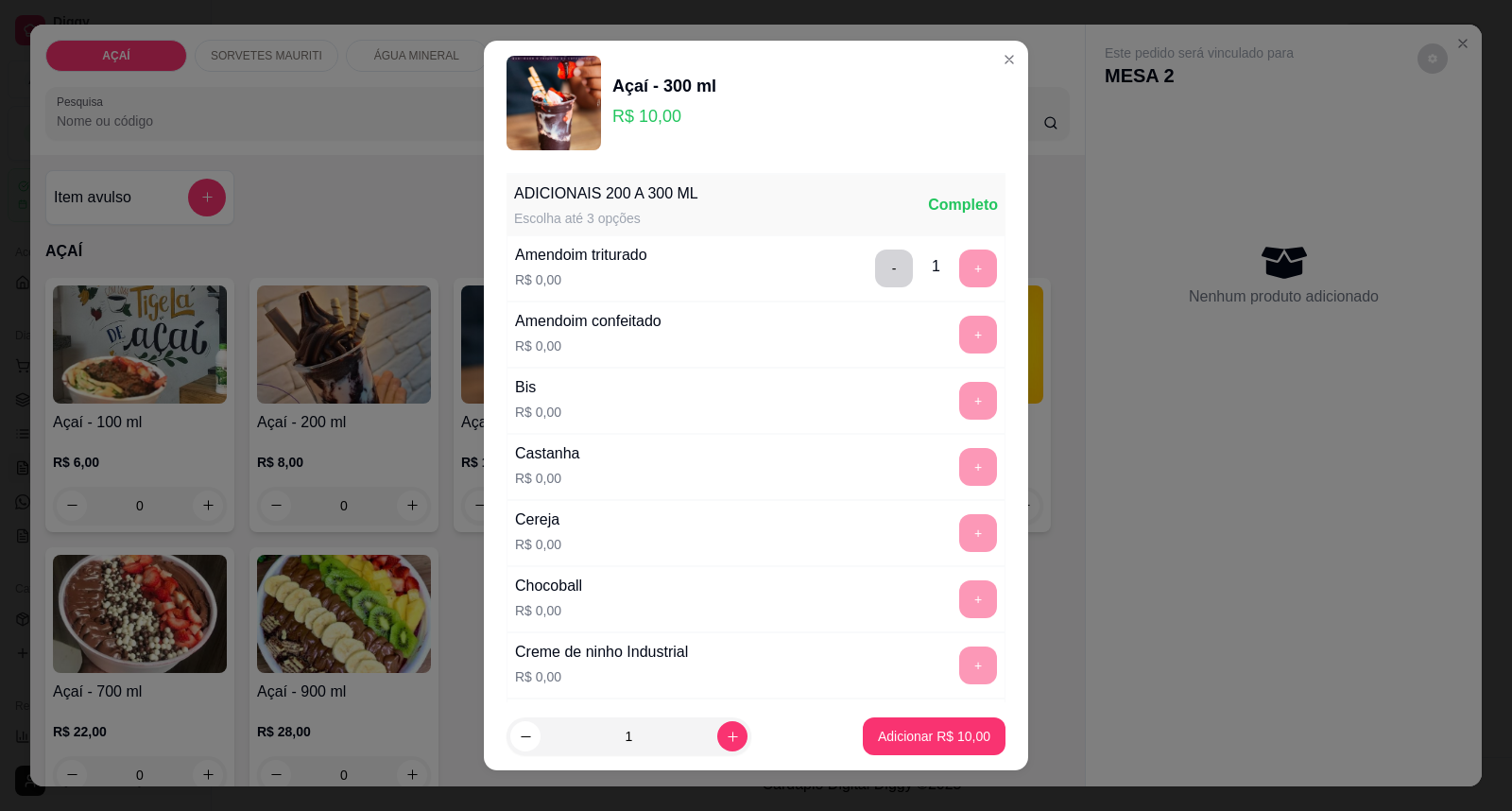
drag, startPoint x: 892, startPoint y: 716, endPoint x: 881, endPoint y: 745, distance: 31.0
click at [892, 715] on footer "1 Adicionar R$ 10,00" at bounding box center [756, 737] width 545 height 68
click at [917, 749] on button "Adicionar R$ 10,00" at bounding box center [934, 738] width 139 height 37
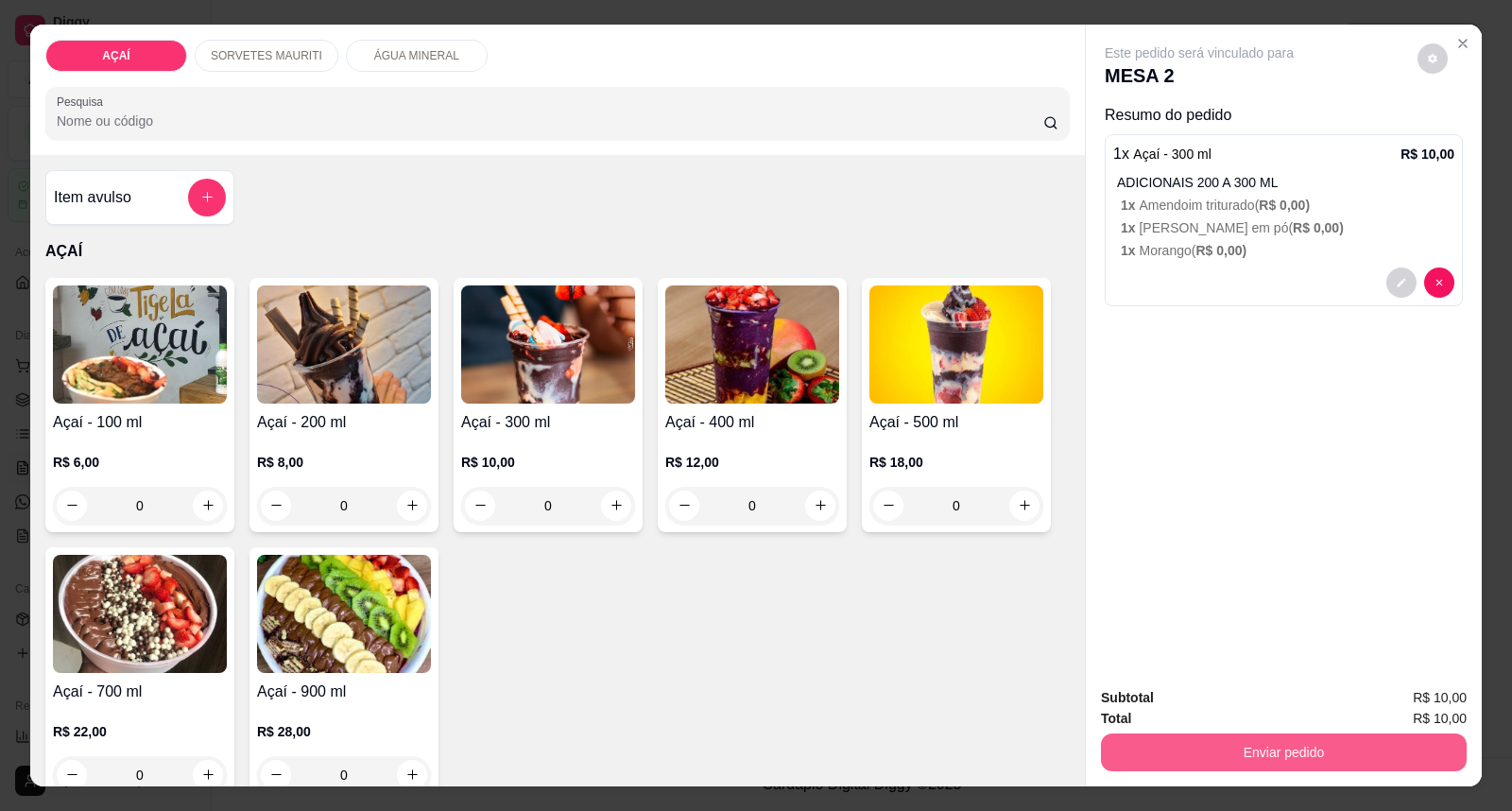
click at [1141, 759] on button "Enviar pedido" at bounding box center [1284, 752] width 366 height 38
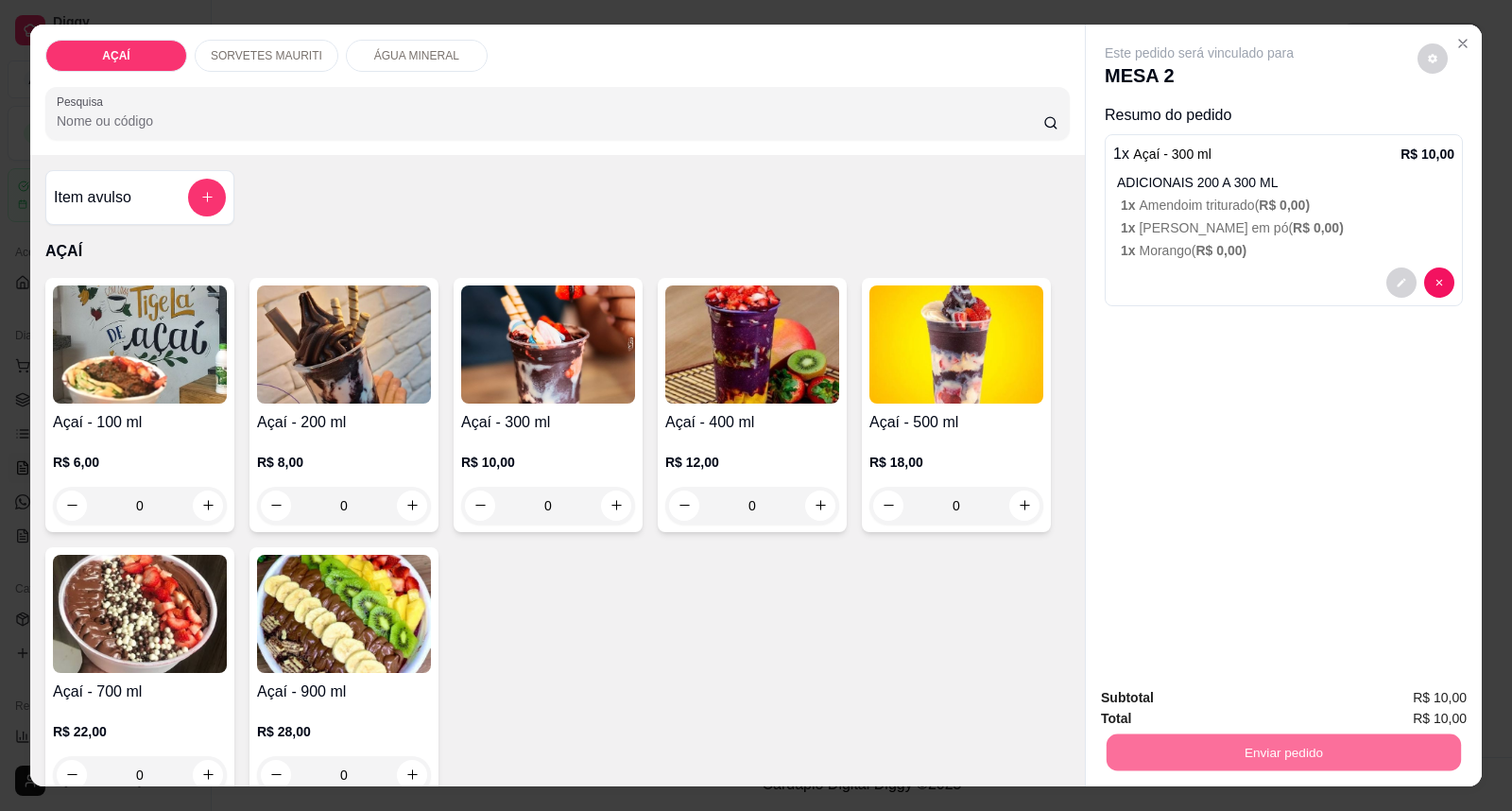
click at [1460, 690] on button "Enviar pedido" at bounding box center [1417, 707] width 107 height 36
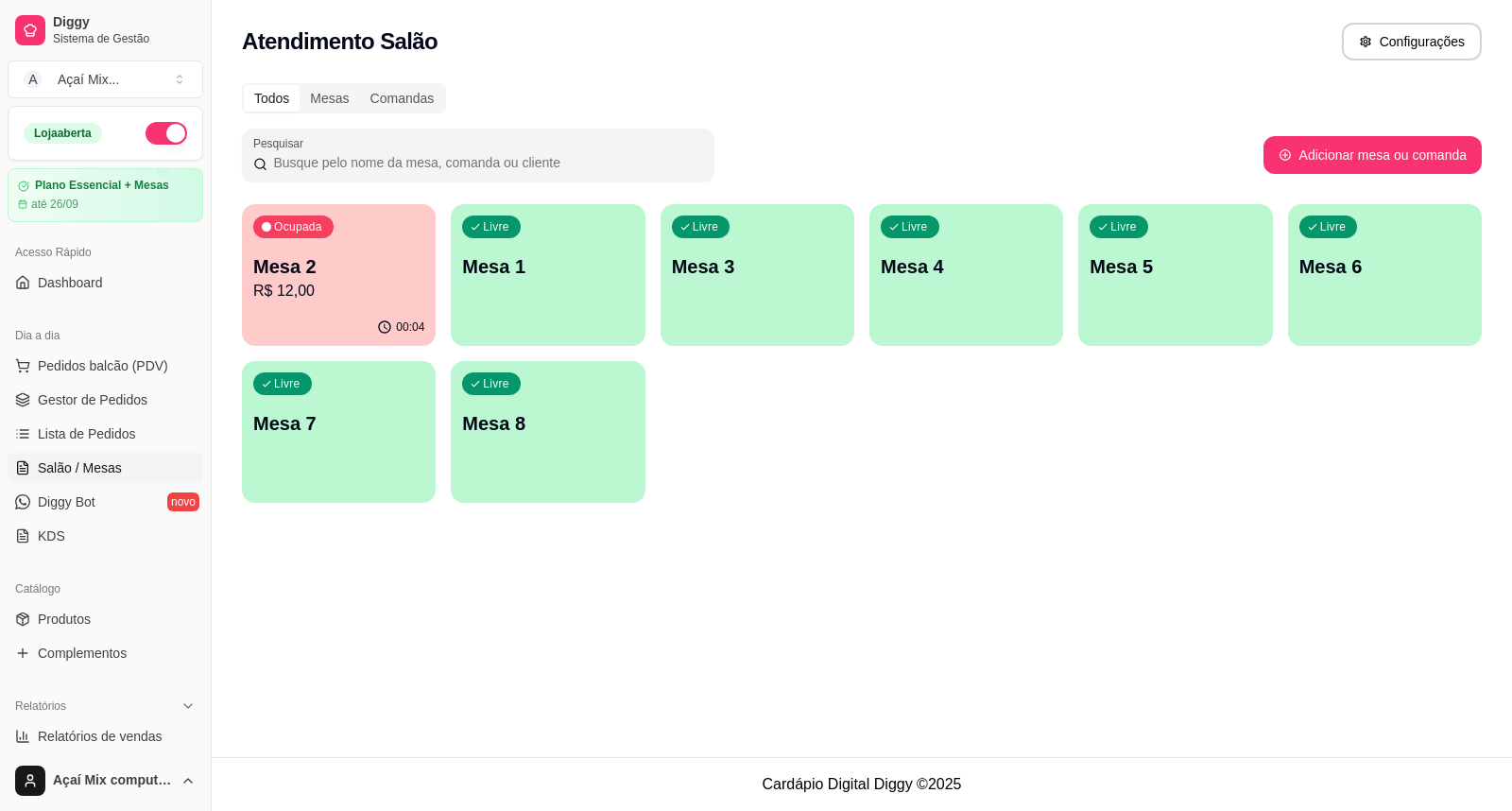
click at [395, 303] on div "Ocupada Mesa 2 R$ 12,00" at bounding box center [338, 256] width 194 height 105
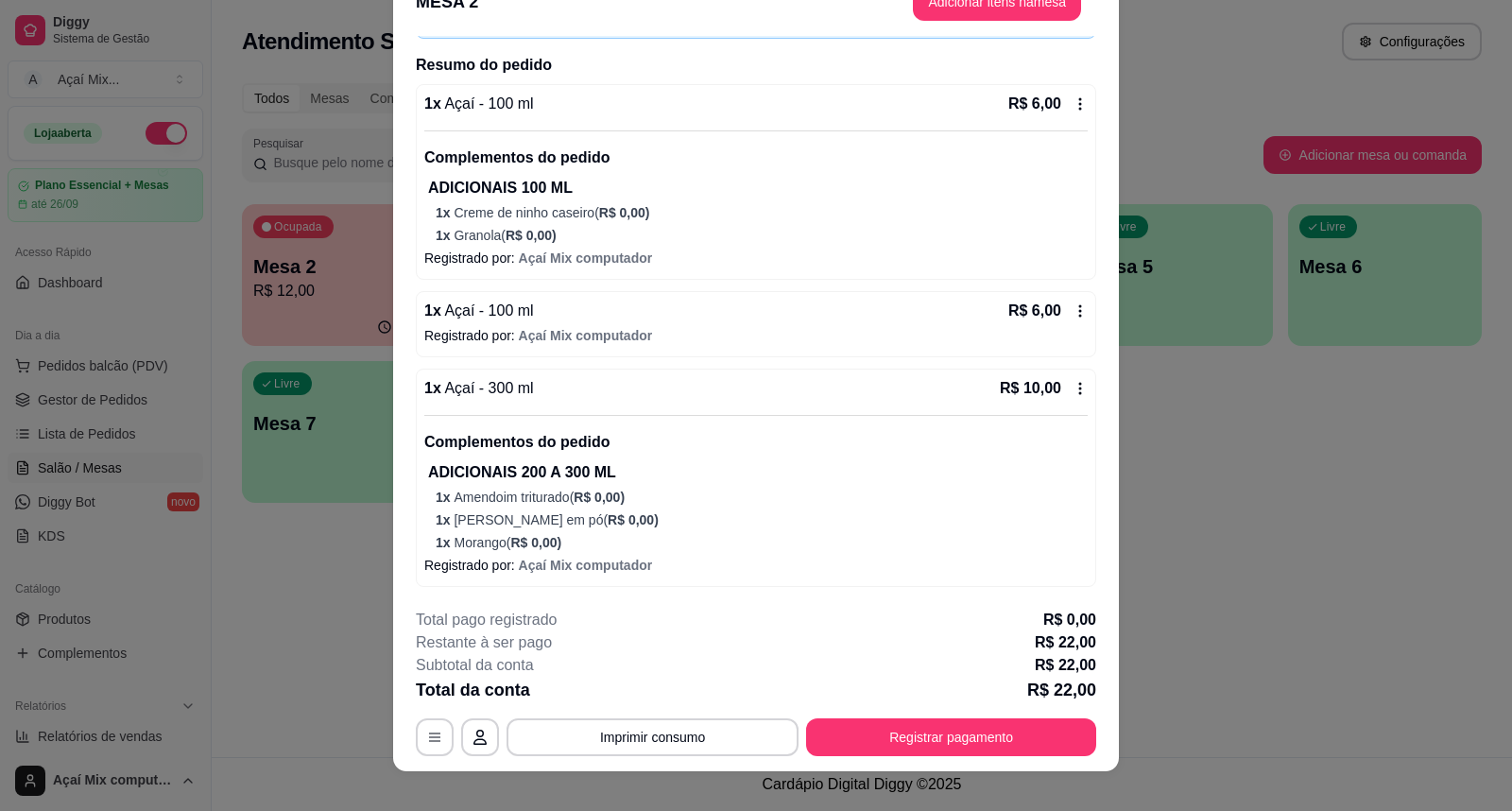
scroll to position [57, 0]
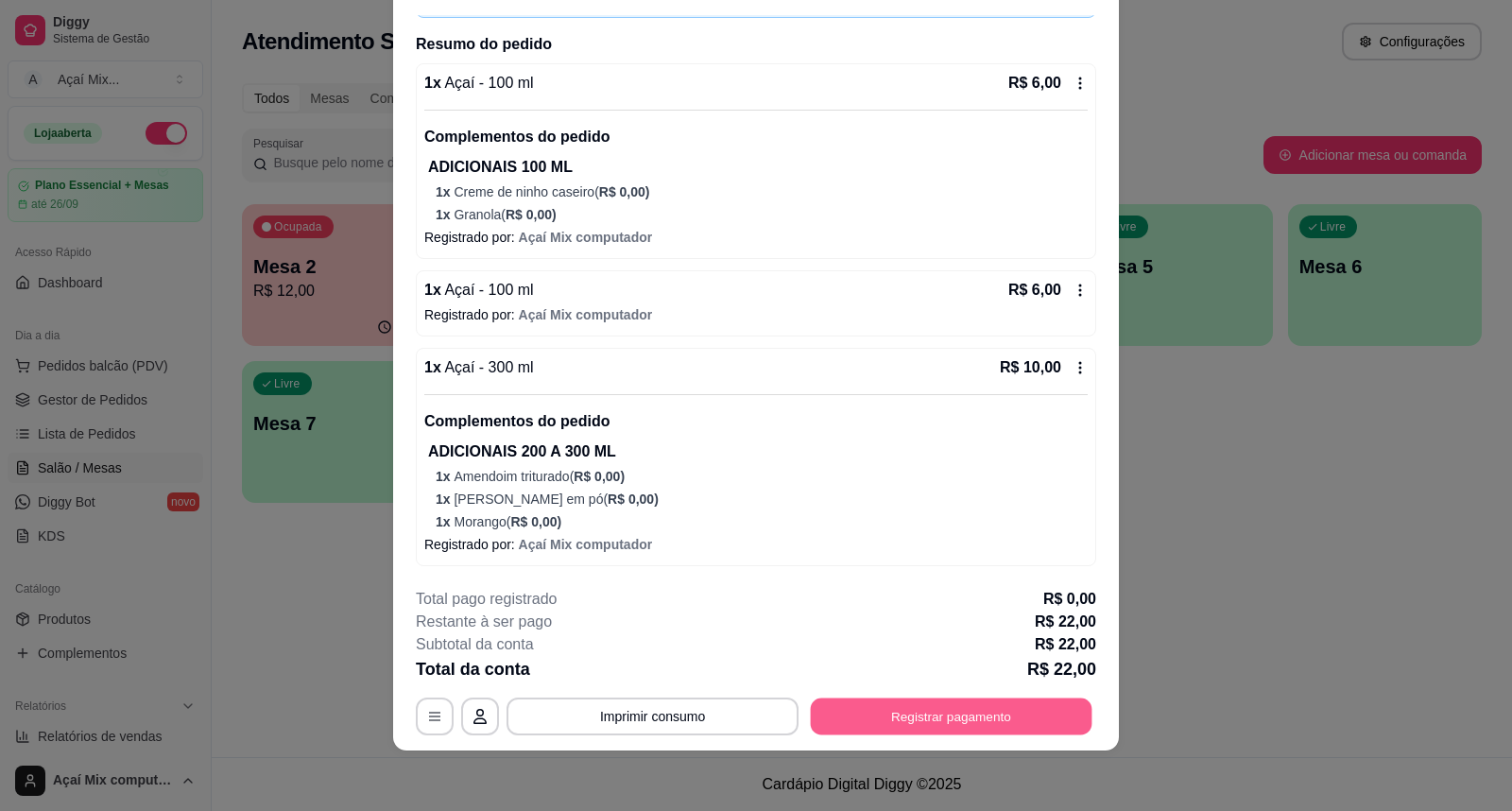
click at [895, 720] on button "Registrar pagamento" at bounding box center [952, 716] width 282 height 37
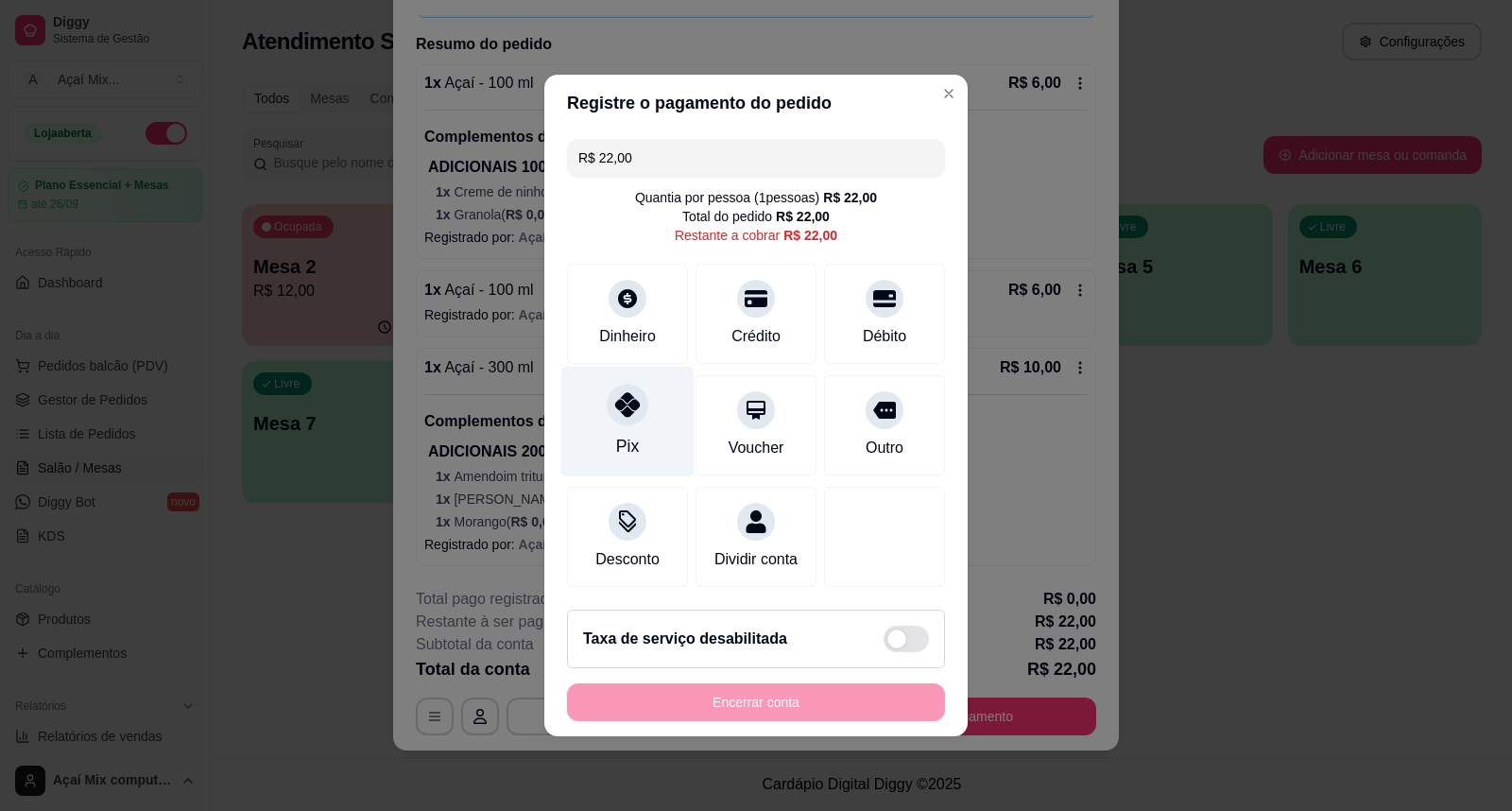
click at [647, 420] on div "Pix" at bounding box center [628, 422] width 133 height 110
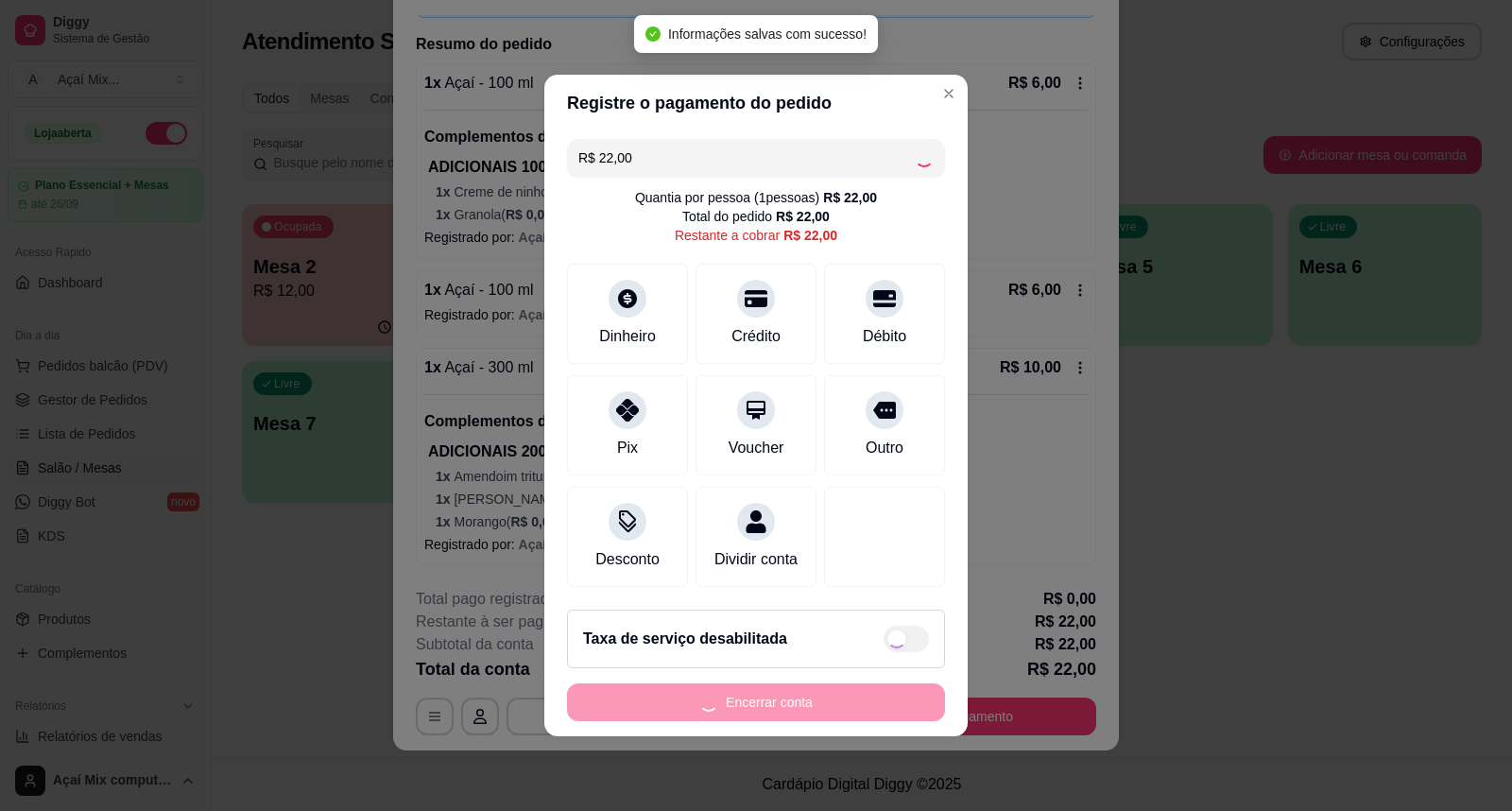
type input "R$ 0,00"
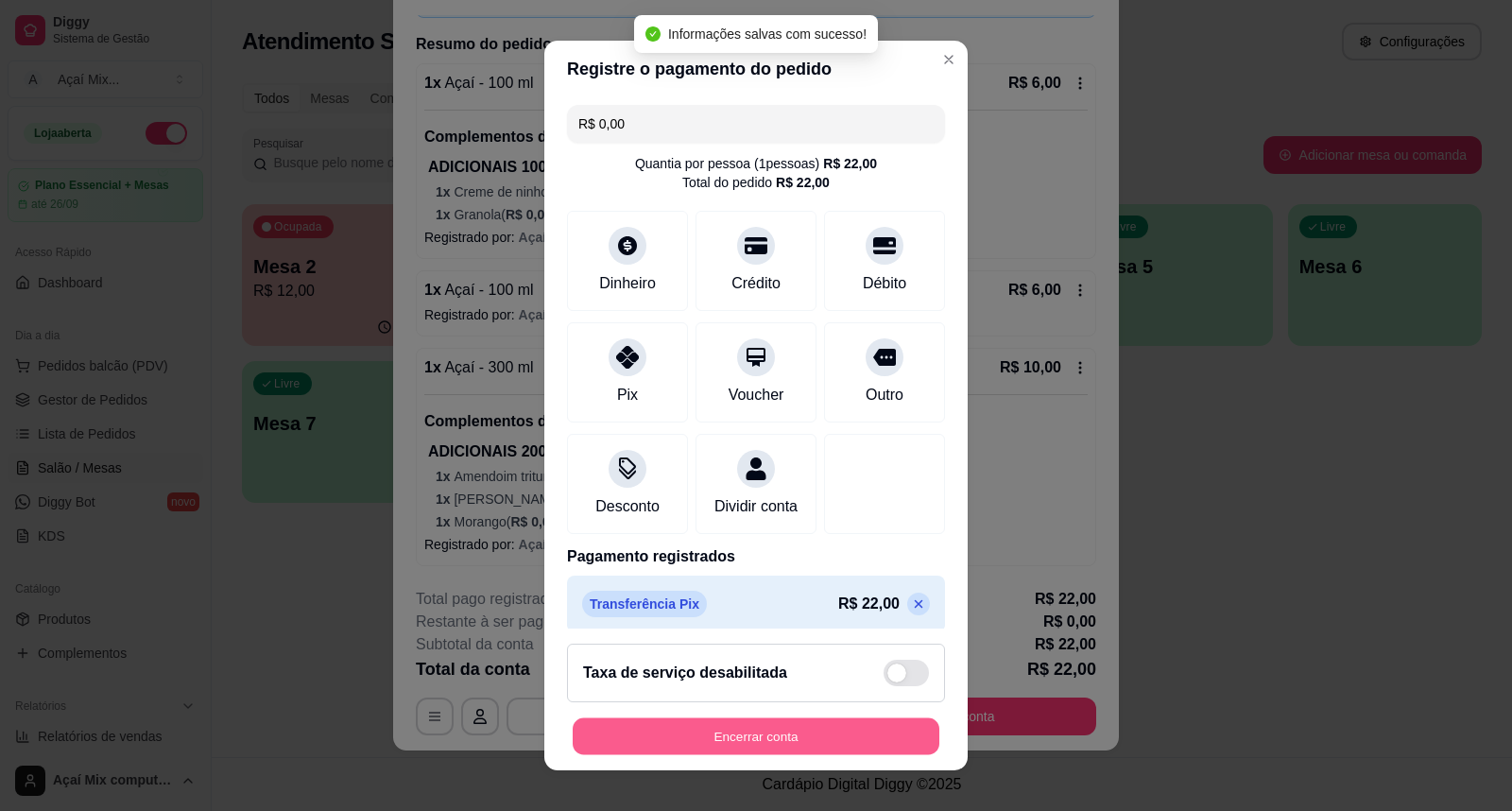
click at [749, 720] on button "Encerrar conta" at bounding box center [756, 738] width 367 height 37
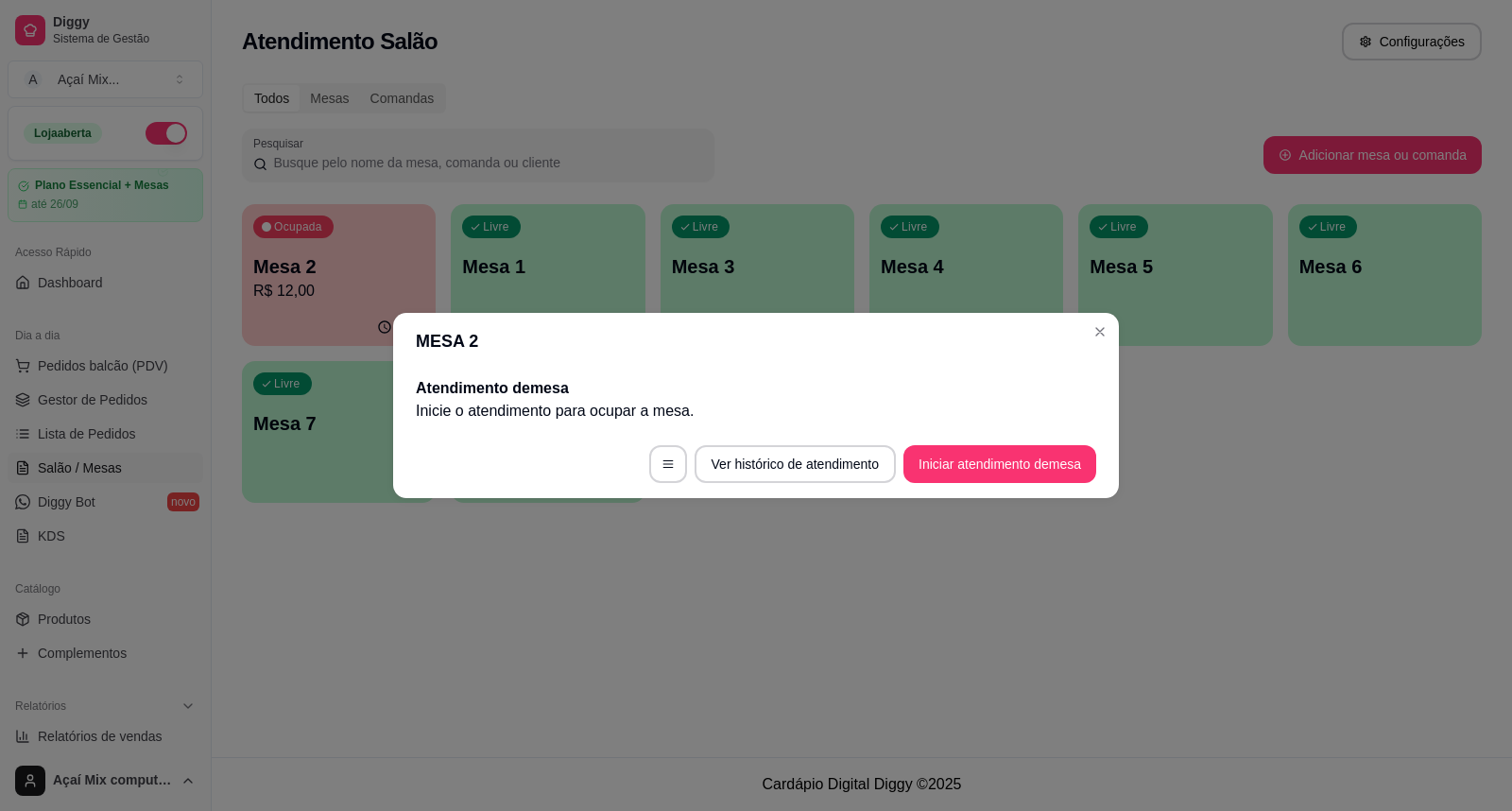
scroll to position [0, 0]
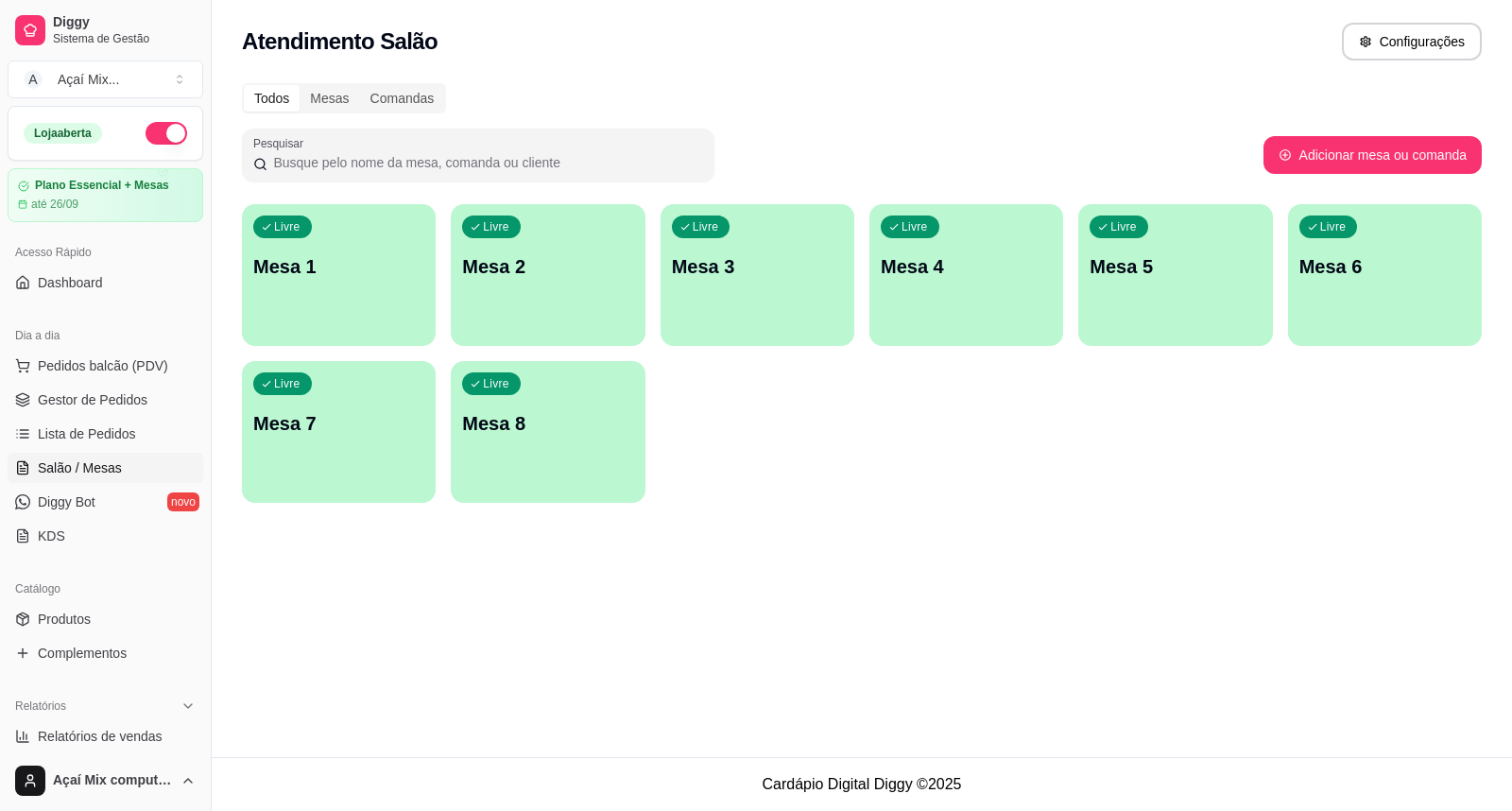
click at [316, 299] on div "Livre Mesa 1" at bounding box center [338, 263] width 194 height 119
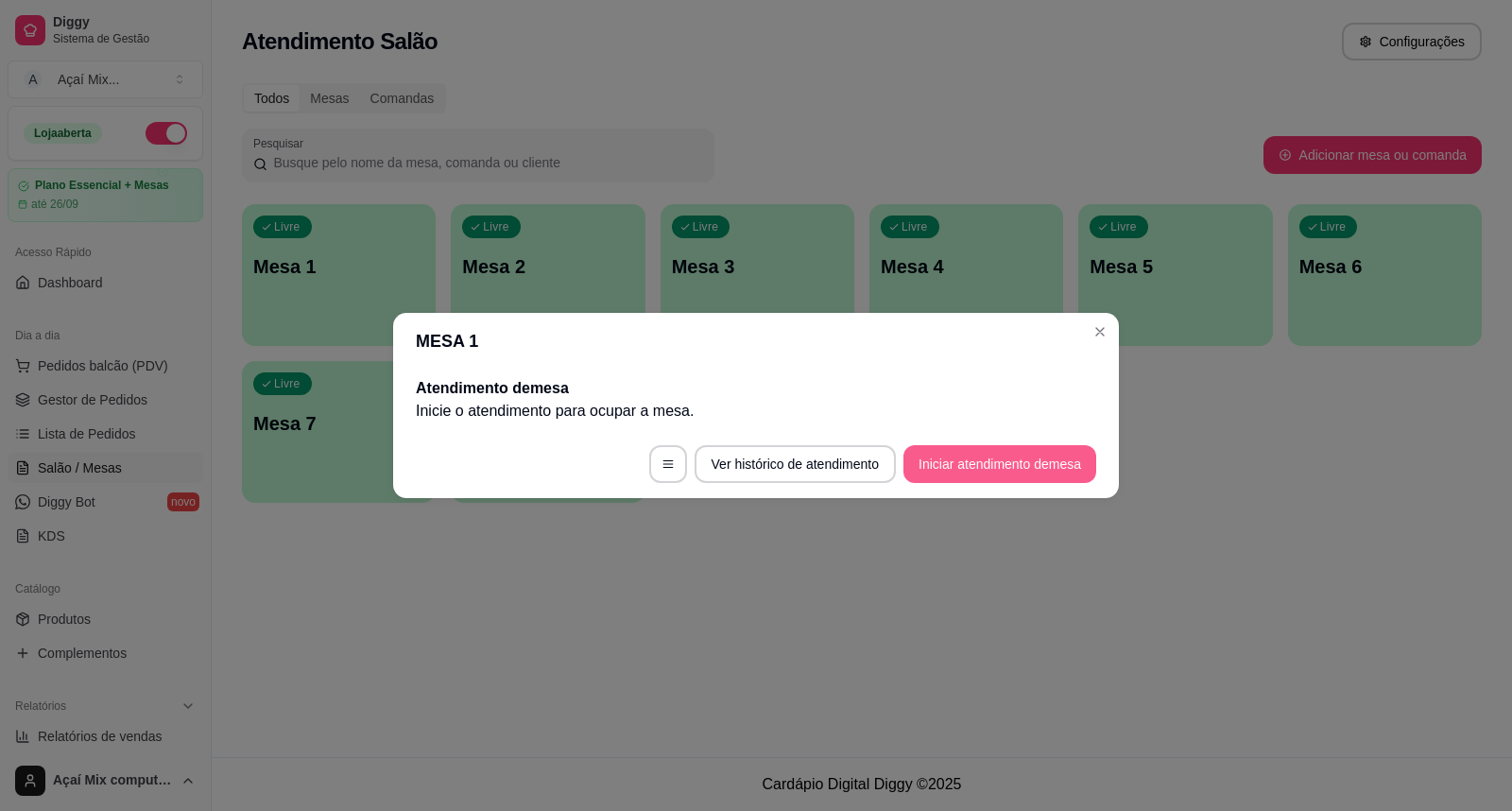
click at [978, 478] on button "Iniciar atendimento de mesa" at bounding box center [1000, 464] width 193 height 38
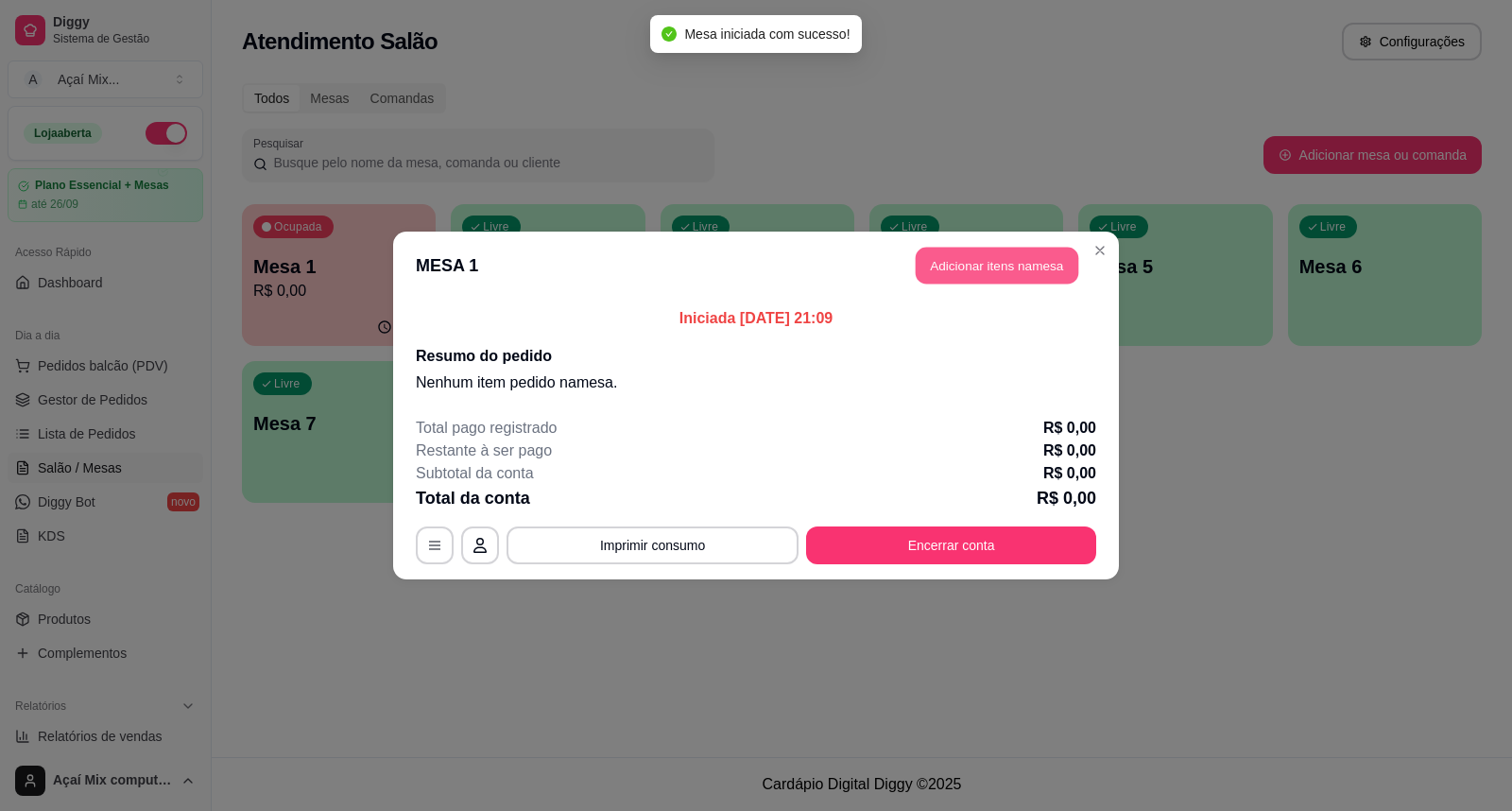
click at [968, 275] on button "Adicionar itens na mesa" at bounding box center [997, 266] width 162 height 37
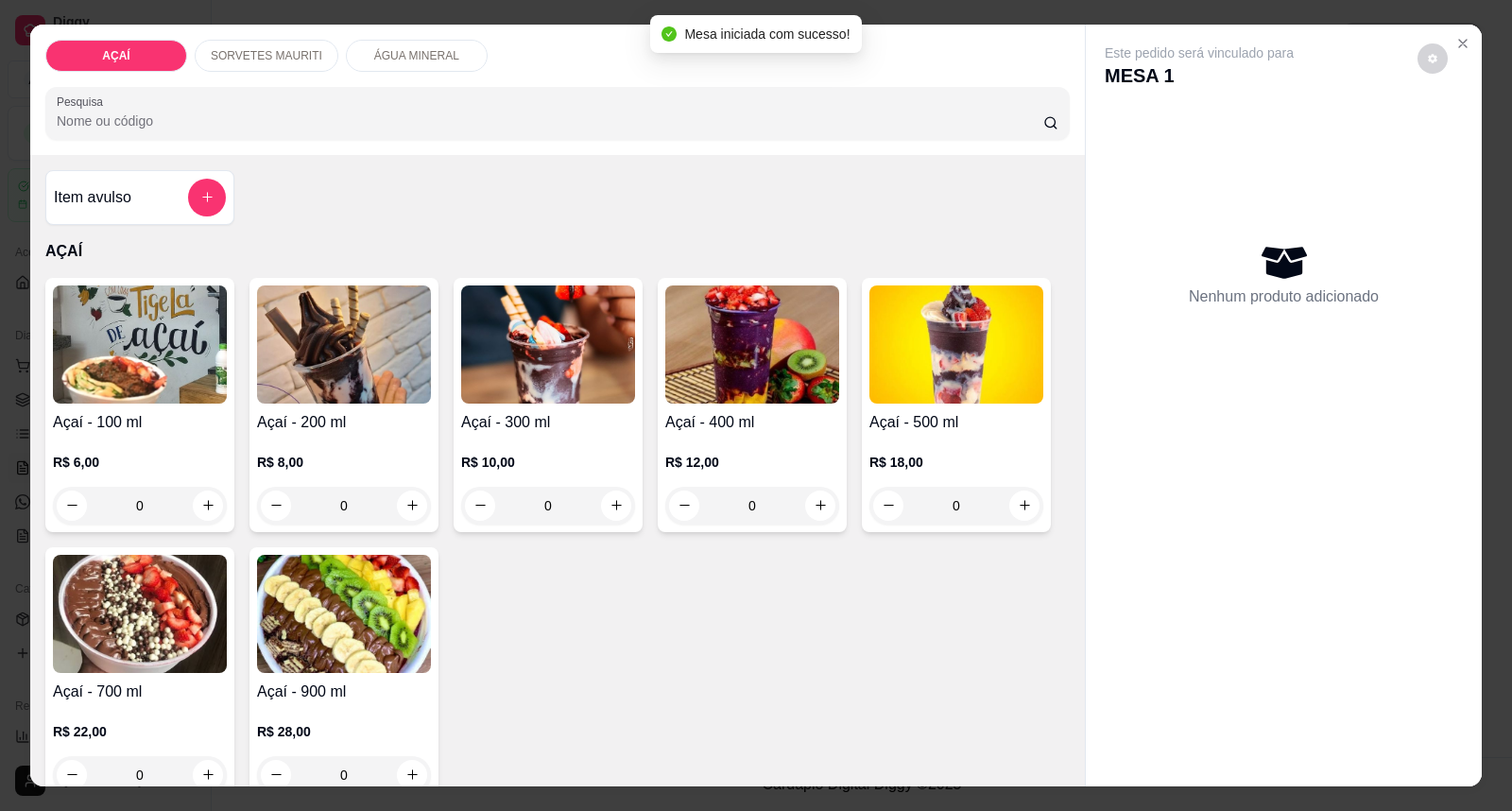
click at [373, 473] on div "R$ 8,00 0" at bounding box center [344, 489] width 174 height 72
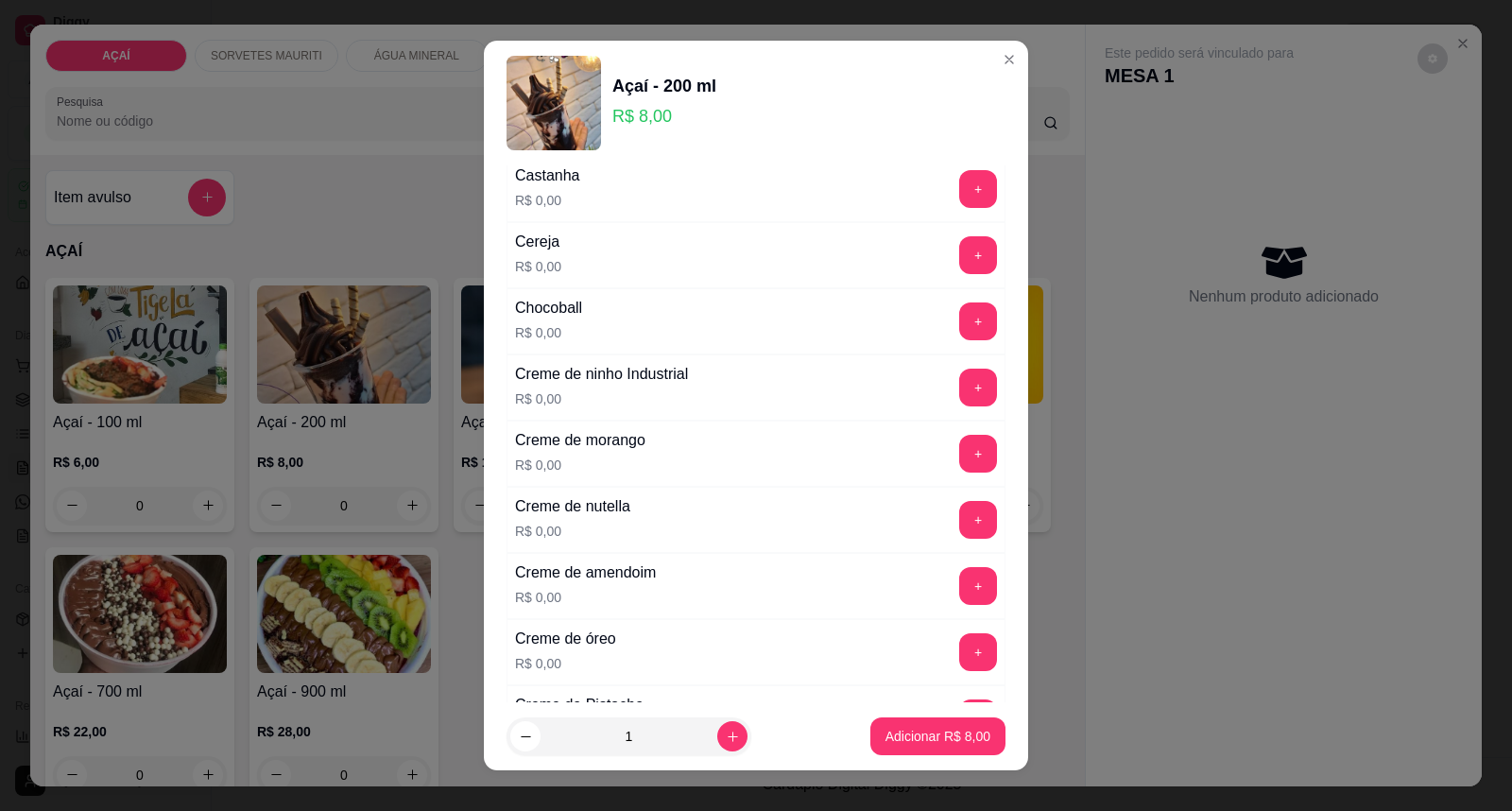
scroll to position [315, 0]
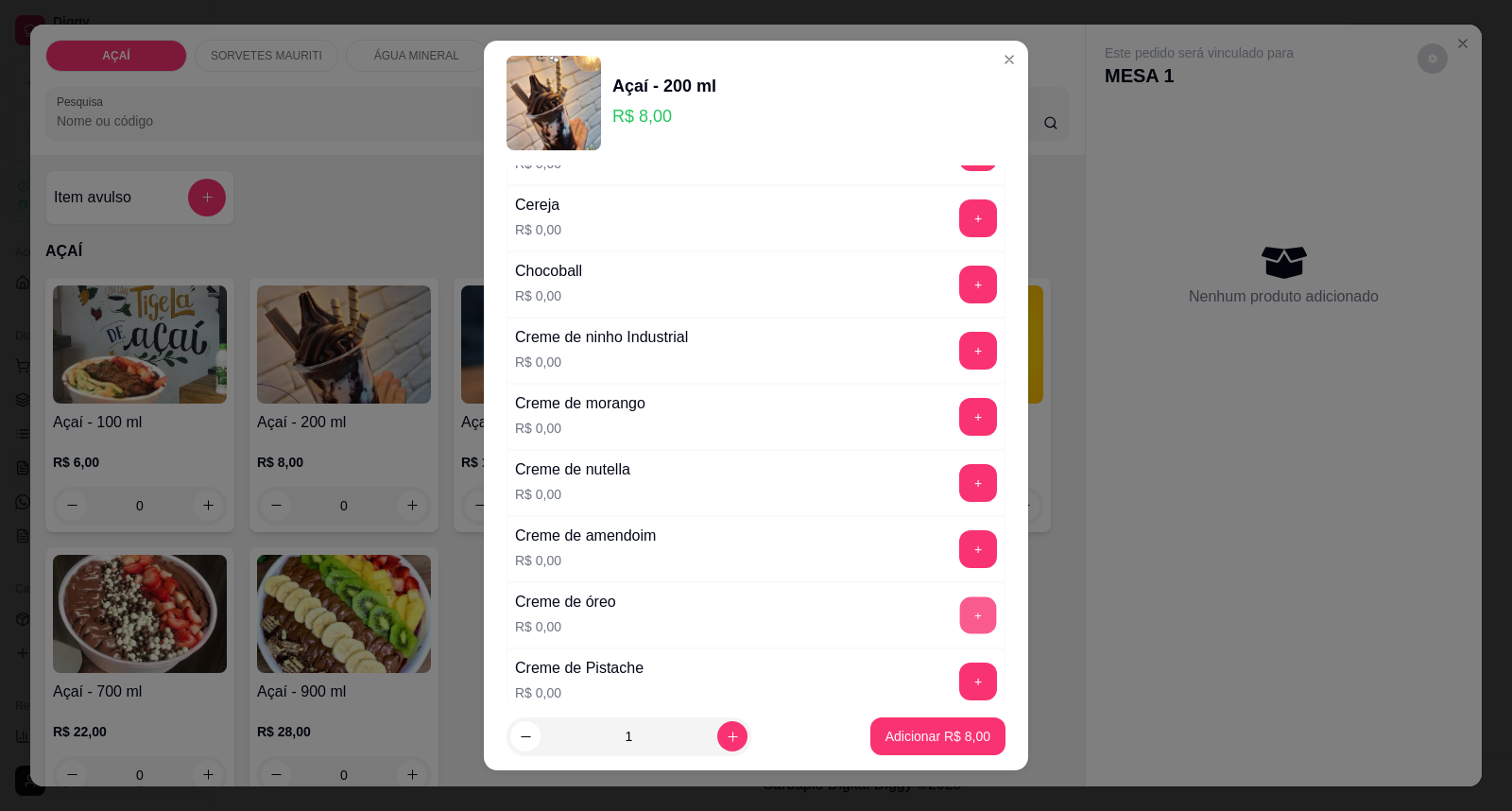
click at [960, 607] on button "+" at bounding box center [979, 616] width 37 height 37
click at [960, 425] on button "+" at bounding box center [979, 418] width 37 height 37
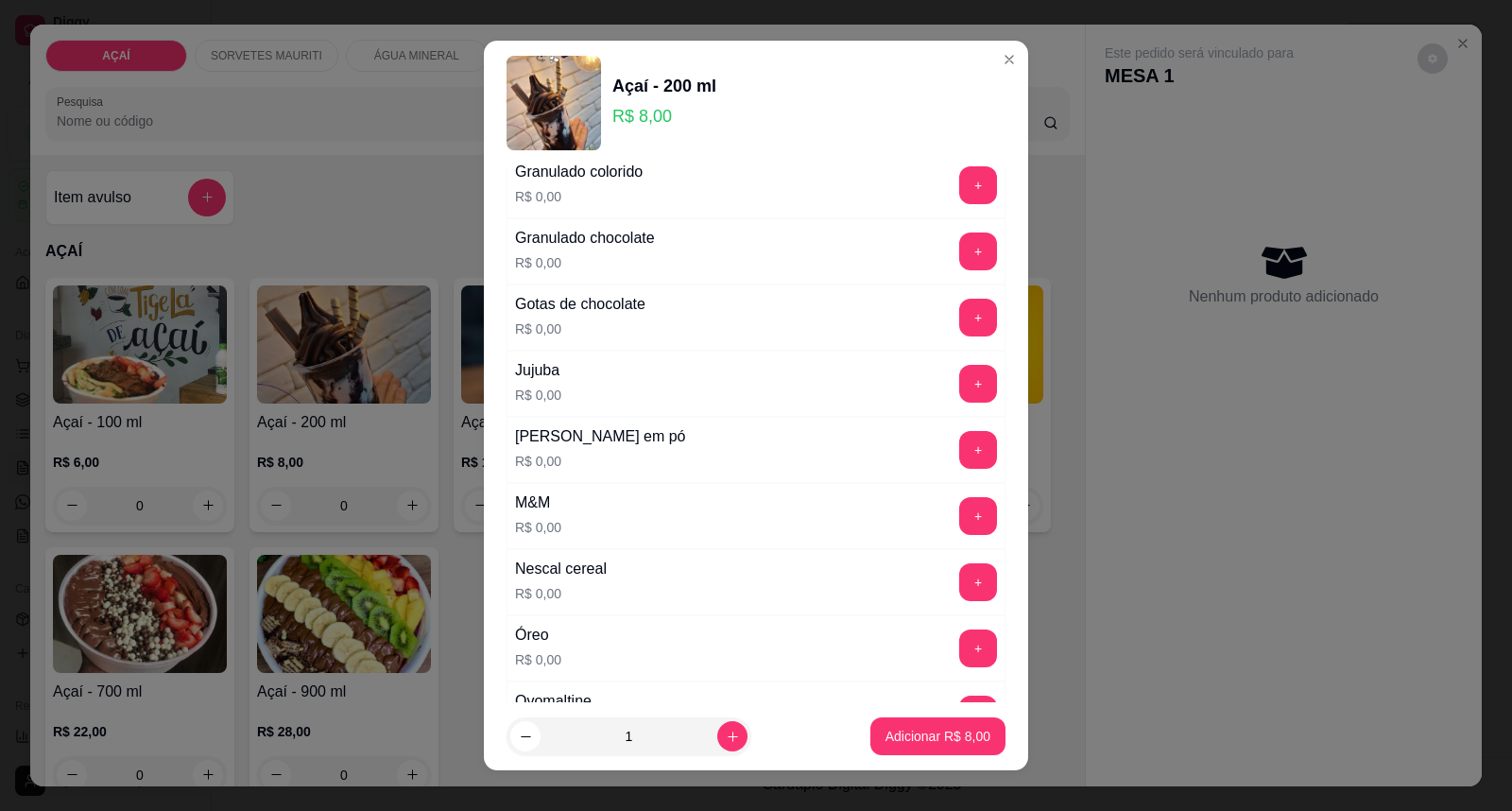
scroll to position [1681, 0]
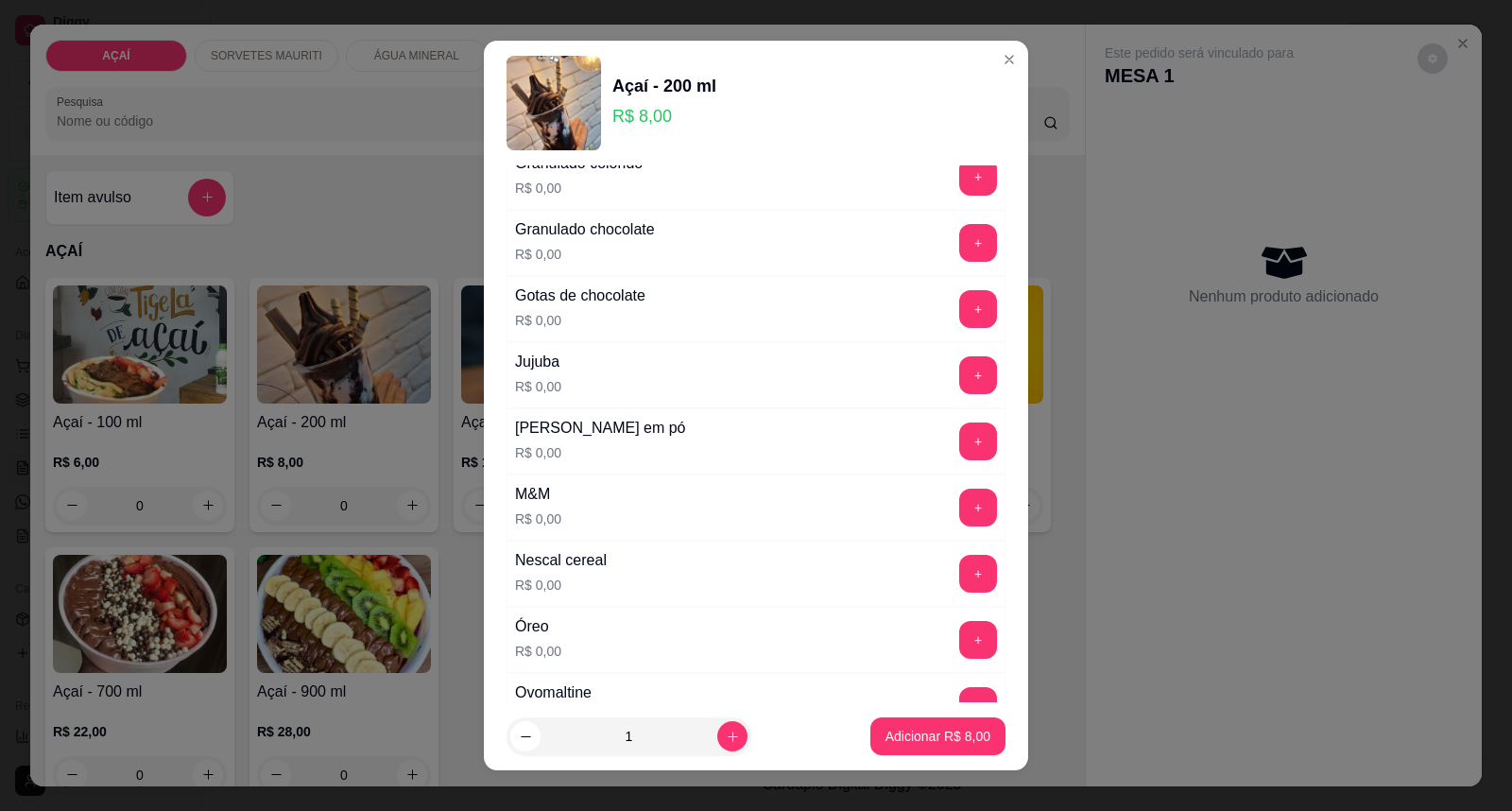
click at [959, 443] on button "+" at bounding box center [978, 441] width 38 height 38
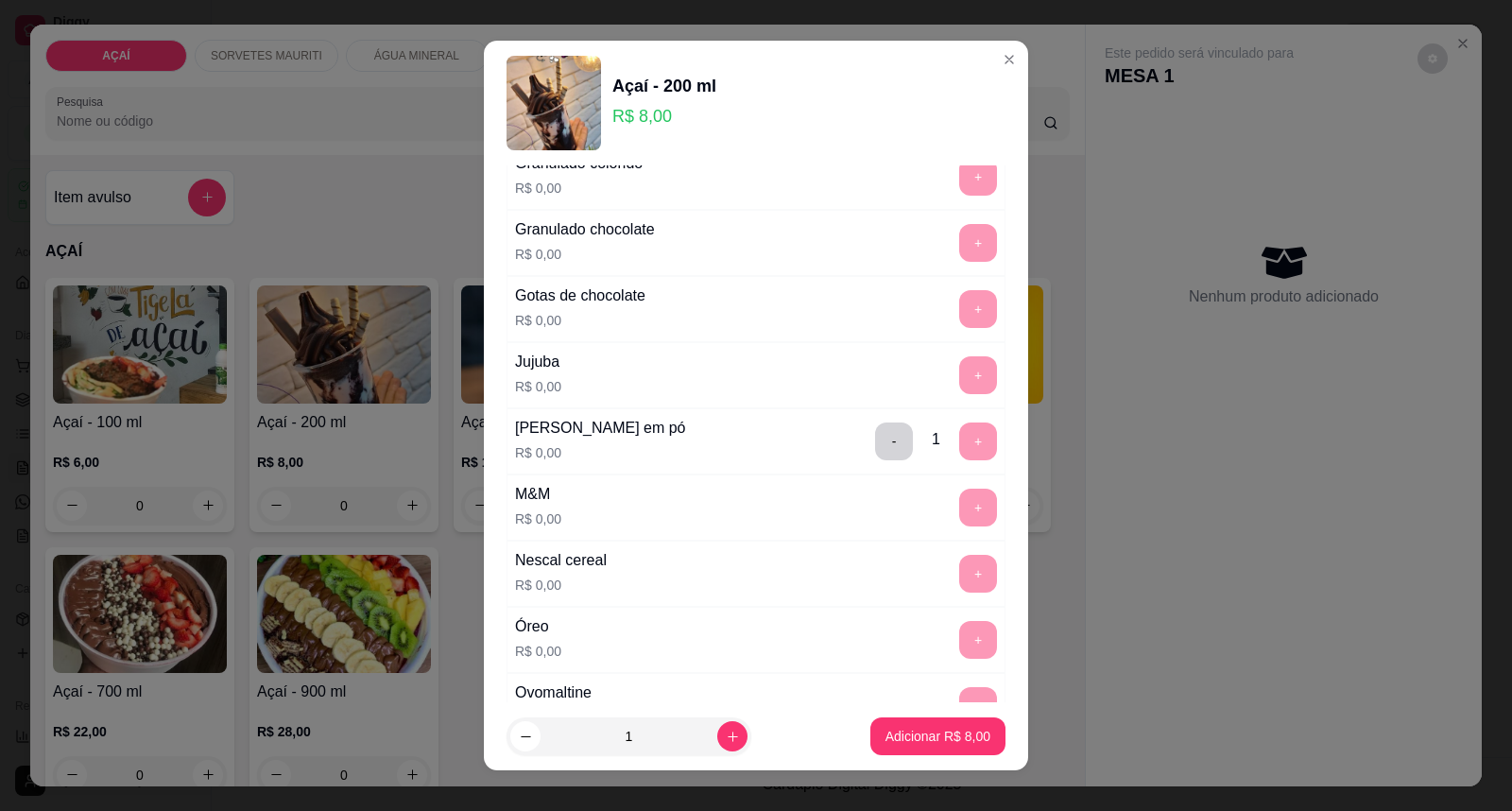
drag, startPoint x: 847, startPoint y: 750, endPoint x: 858, endPoint y: 747, distance: 11.4
click at [851, 750] on footer "1 Adicionar R$ 8,00" at bounding box center [756, 737] width 545 height 68
click at [887, 743] on p "Adicionar R$ 8,00" at bounding box center [938, 736] width 102 height 18
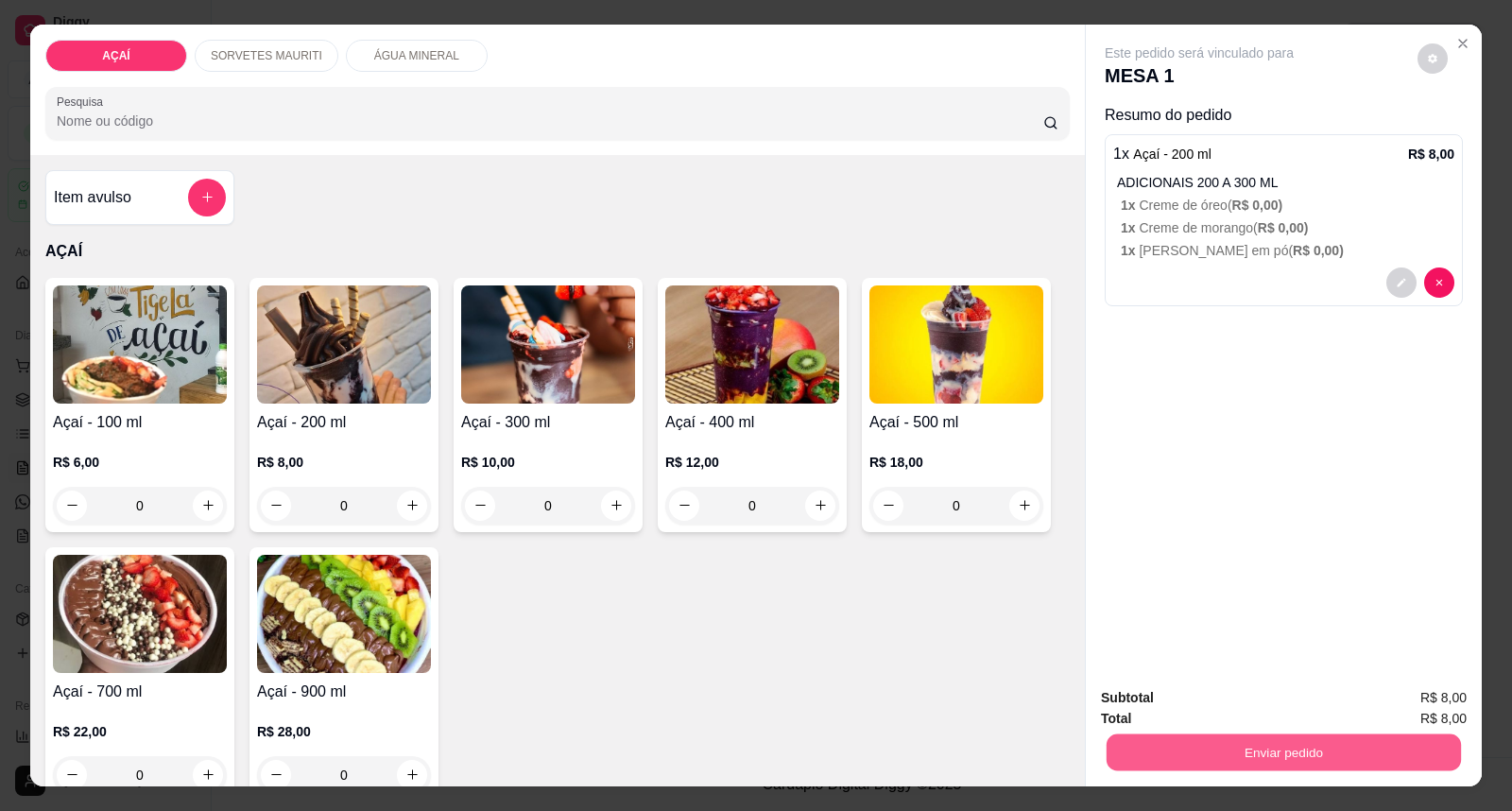
click at [1279, 729] on div "Enviar pedido" at bounding box center [1284, 750] width 366 height 43
click at [1261, 751] on button "Enviar pedido" at bounding box center [1284, 753] width 355 height 37
click at [1422, 715] on button "Enviar pedido" at bounding box center [1417, 707] width 104 height 35
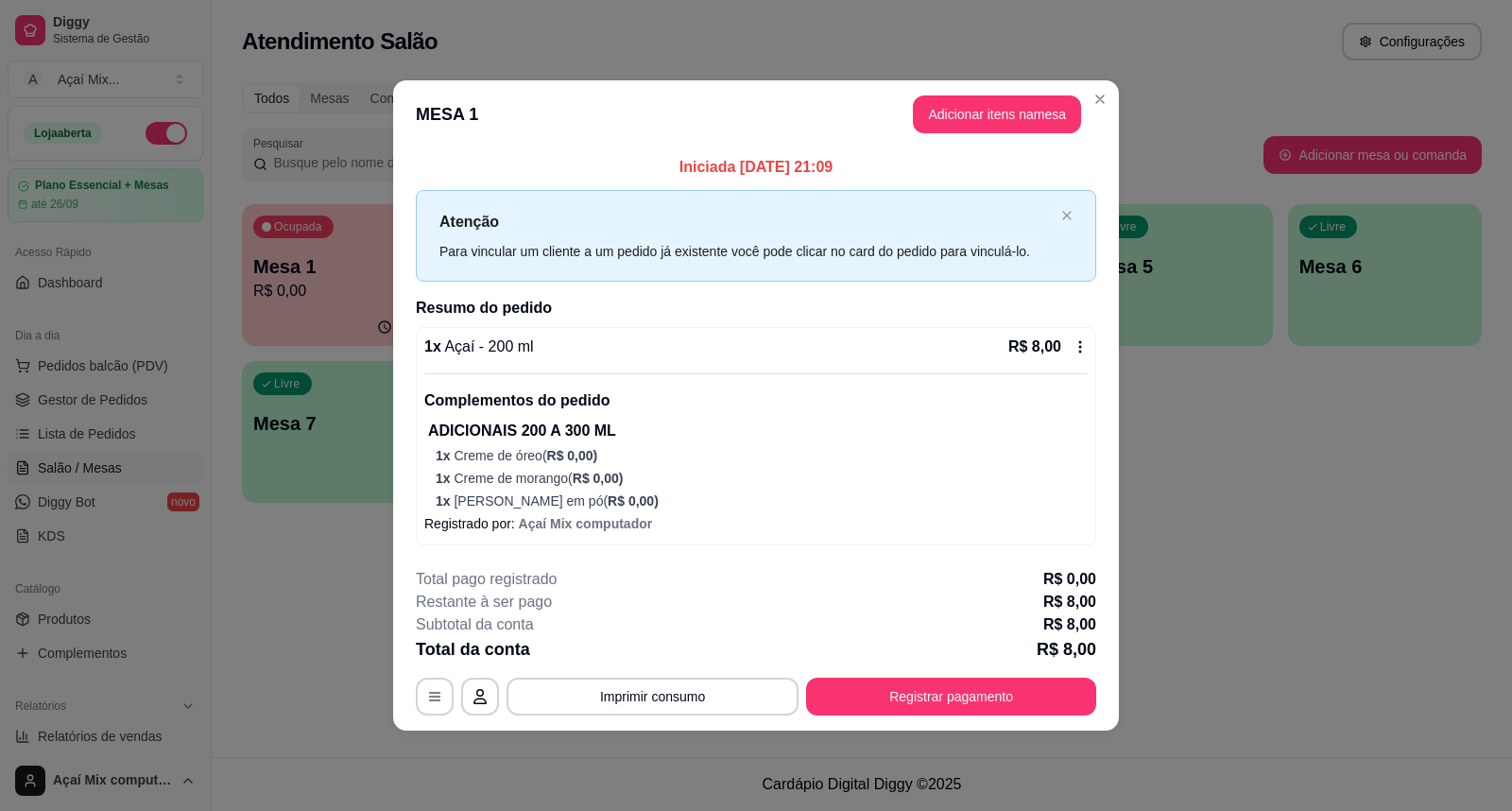
click at [1025, 720] on footer "**********" at bounding box center [756, 642] width 726 height 178
click at [1041, 713] on button "Registrar pagamento" at bounding box center [952, 696] width 290 height 38
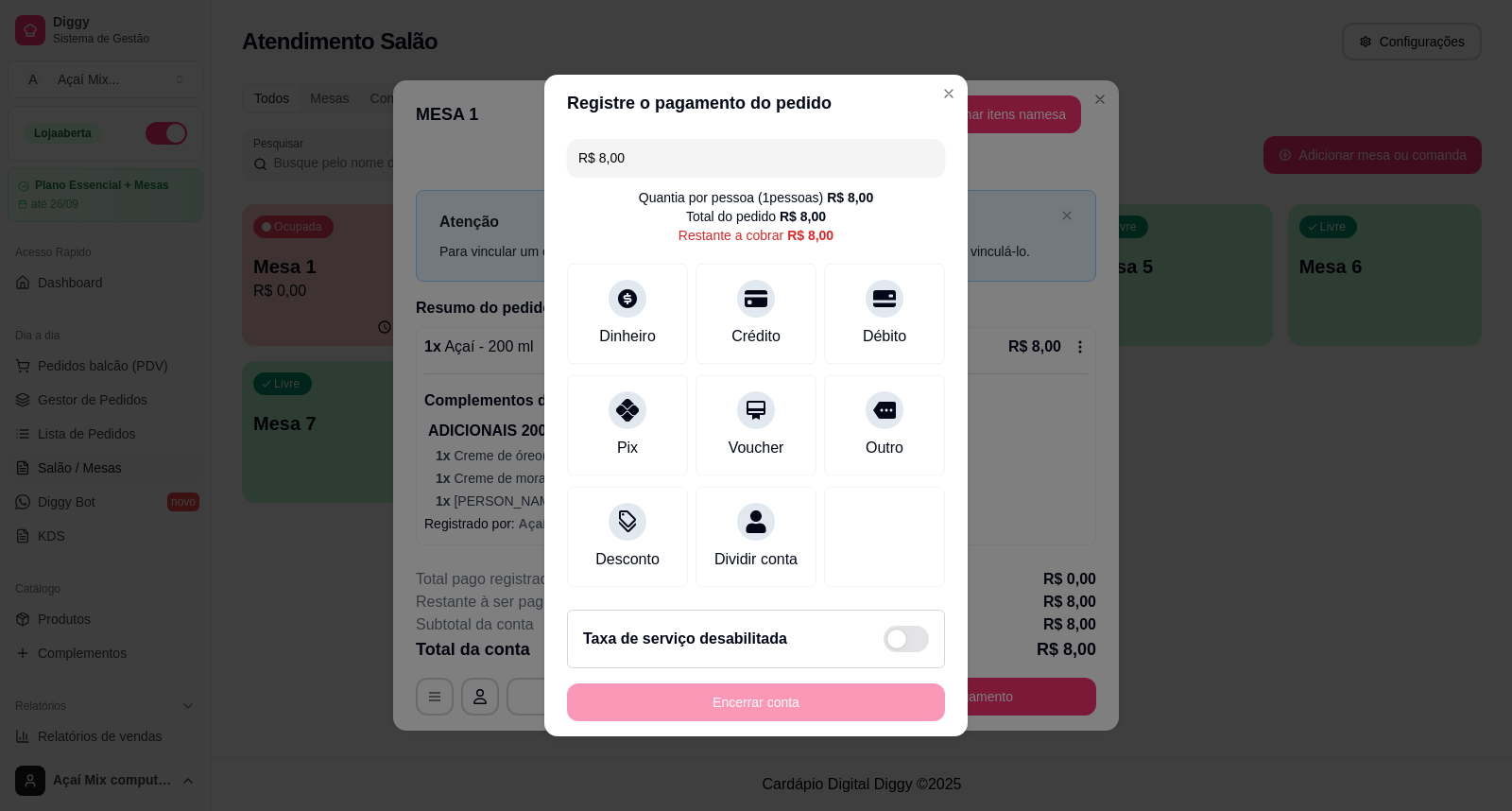
click at [627, 354] on div "R$ 8,00 Quantia por pessoa ( 1 pessoas) R$ 8,00 Total do pedido R$ 8,00 Restant…" at bounding box center [756, 362] width 423 height 463
drag, startPoint x: 637, startPoint y: 383, endPoint x: 668, endPoint y: 416, distance: 45.3
click at [642, 388] on div at bounding box center [627, 404] width 42 height 42
type input "R$ 0,00"
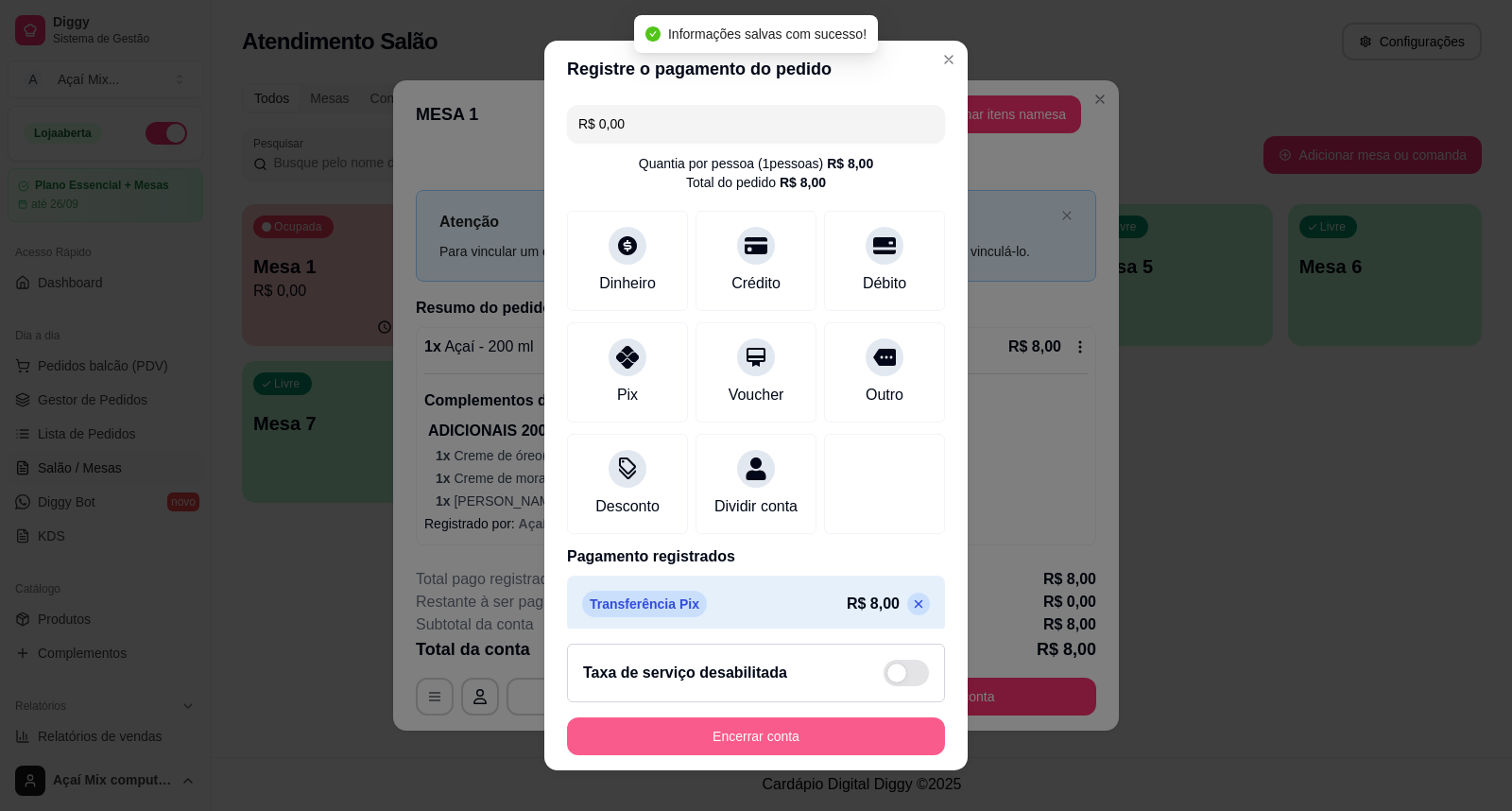
click at [758, 723] on button "Encerrar conta" at bounding box center [756, 737] width 378 height 38
